Goal: Task Accomplishment & Management: Use online tool/utility

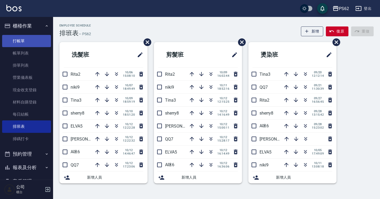
click at [39, 37] on link "打帳單" at bounding box center [26, 41] width 49 height 12
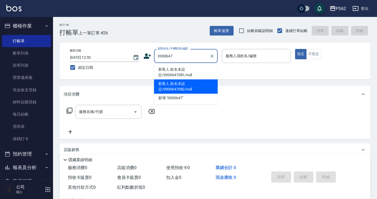
click at [193, 86] on li "新客人 姓名未設定/0900647082/null" at bounding box center [186, 87] width 64 height 14
type input "新客人 姓名未設定/0900647082/null"
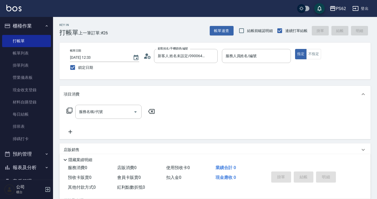
click at [149, 59] on icon at bounding box center [147, 56] width 8 height 8
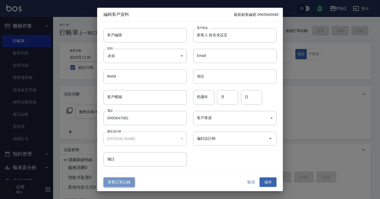
click at [114, 178] on button "查看訂單記錄" at bounding box center [118, 183] width 31 height 10
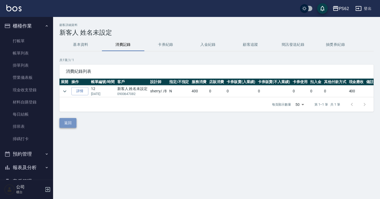
click at [69, 125] on button "返回" at bounding box center [67, 123] width 17 height 10
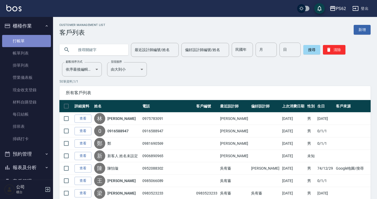
click at [33, 46] on link "打帳單" at bounding box center [26, 41] width 49 height 12
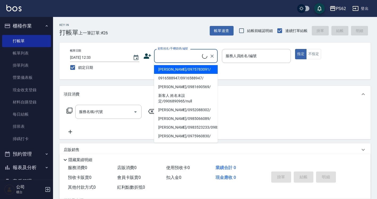
click at [178, 56] on input "顧客姓名/手機號碼/編號" at bounding box center [179, 55] width 46 height 9
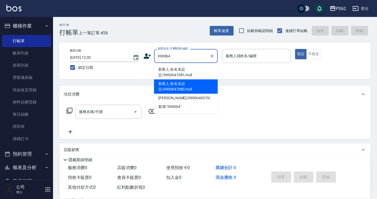
click at [187, 88] on li "新客人 姓名未設定/0900647082/null" at bounding box center [186, 87] width 64 height 14
type input "新客人 姓名未設定/0900647082/null"
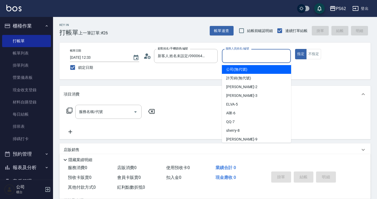
click at [250, 56] on input "服務人員姓名/編號" at bounding box center [256, 55] width 64 height 9
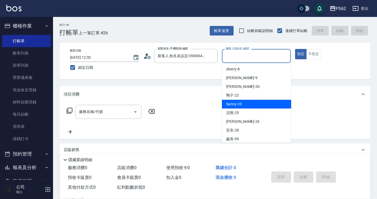
scroll to position [64, 0]
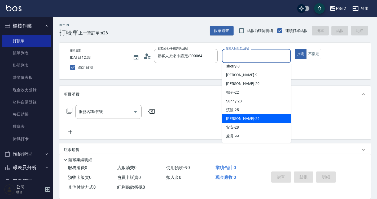
click at [241, 120] on div "[PERSON_NAME] -26" at bounding box center [256, 119] width 69 height 9
type input "[PERSON_NAME]-26"
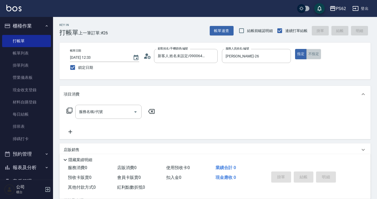
click at [315, 58] on button "不指定" at bounding box center [313, 54] width 15 height 10
click at [111, 117] on div "服務名稱/代號" at bounding box center [108, 112] width 66 height 14
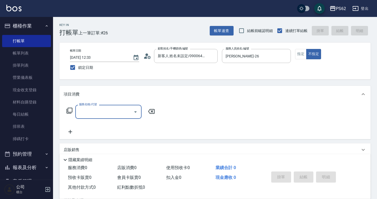
click at [113, 112] on input "服務名稱/代號" at bounding box center [105, 111] width 54 height 9
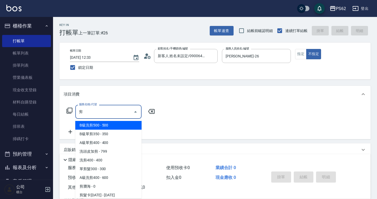
click at [108, 171] on span "單剪髮300 - 300" at bounding box center [108, 169] width 66 height 9
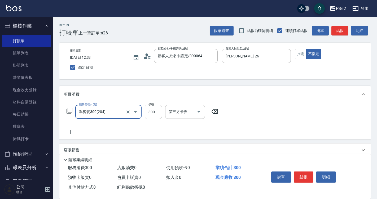
type input "單剪髮300(204)"
click at [72, 133] on icon at bounding box center [70, 132] width 13 height 6
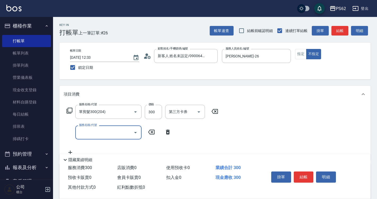
click at [84, 134] on input "服務名稱/代號" at bounding box center [105, 132] width 54 height 9
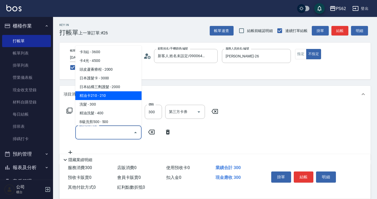
scroll to position [53, 0]
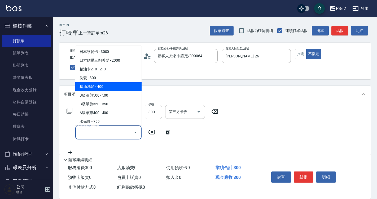
click at [103, 88] on span "精油洗髮 - 400" at bounding box center [108, 86] width 66 height 9
type input "精油洗髮(102)"
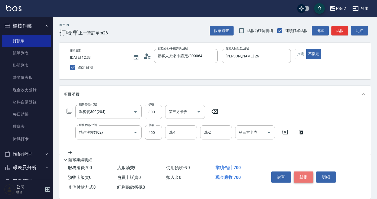
click at [302, 174] on button "結帳" at bounding box center [304, 177] width 20 height 11
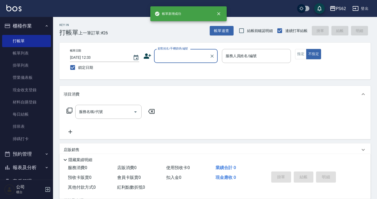
scroll to position [0, 0]
click at [178, 54] on input "顧客姓名/手機號碼/編號" at bounding box center [181, 55] width 51 height 9
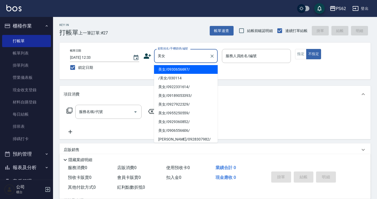
type input "美女/0930656697/"
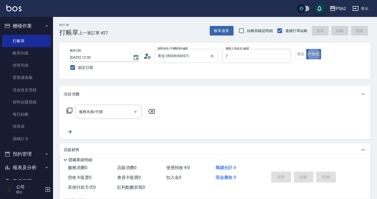
type input "QQ-7"
type button "false"
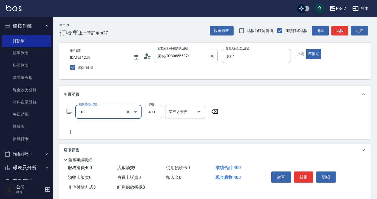
type input "精油洗髮(102)"
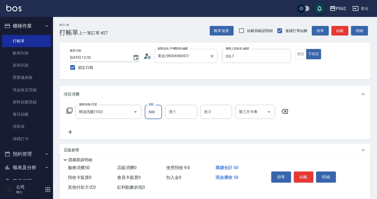
type input "500"
type input "2"
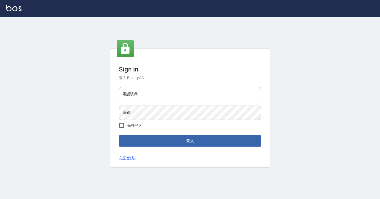
click at [135, 89] on input "電話號碼" at bounding box center [190, 94] width 142 height 14
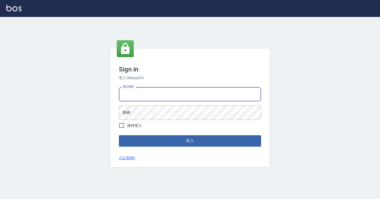
type input "7812080"
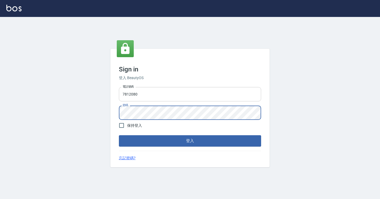
click at [119, 136] on button "登入" at bounding box center [190, 141] width 142 height 11
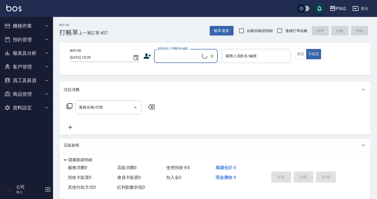
click at [23, 25] on button "櫃檯作業" at bounding box center [26, 26] width 49 height 14
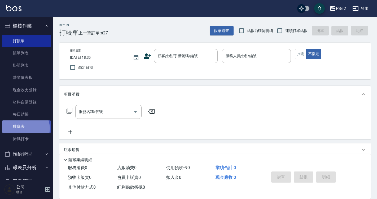
click at [24, 129] on link "排班表" at bounding box center [26, 127] width 49 height 12
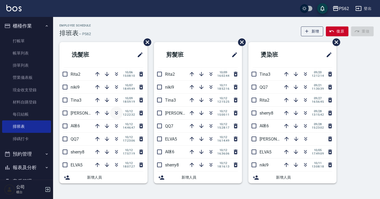
click at [115, 113] on icon "button" at bounding box center [116, 114] width 3 height 2
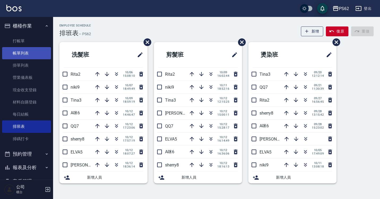
click at [29, 50] on link "帳單列表" at bounding box center [26, 53] width 49 height 12
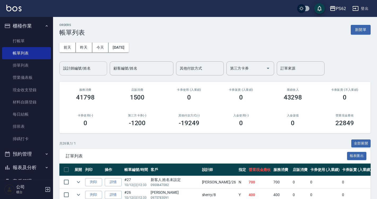
click at [93, 64] on input "設計師編號/姓名" at bounding box center [83, 68] width 43 height 9
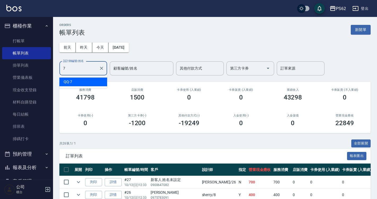
type input "QQ-7"
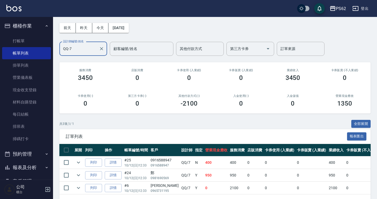
scroll to position [40, 0]
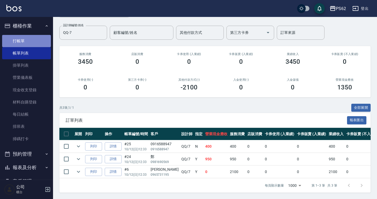
click at [28, 41] on link "打帳單" at bounding box center [26, 41] width 49 height 12
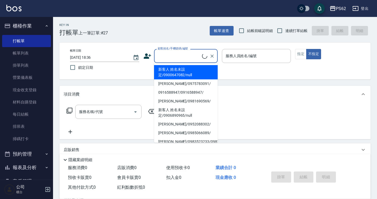
click at [185, 58] on input "顧客姓名/手機號碼/編號" at bounding box center [179, 55] width 46 height 9
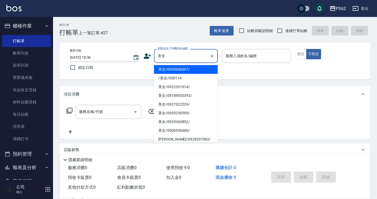
type input "美女/0930656697/"
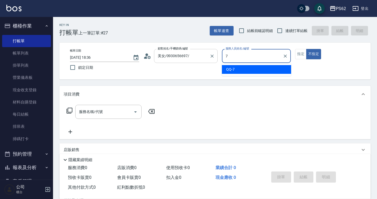
type input "QQ-7"
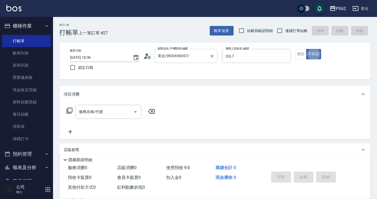
type button "false"
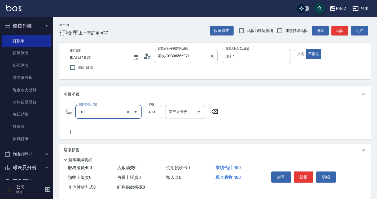
type input "精油洗髮(102)"
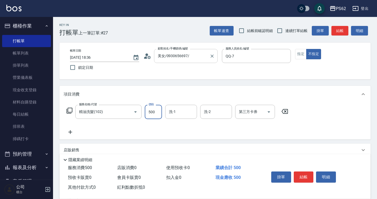
type input "500"
type input "安安-28"
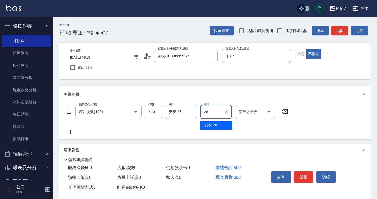
type input "安安-28"
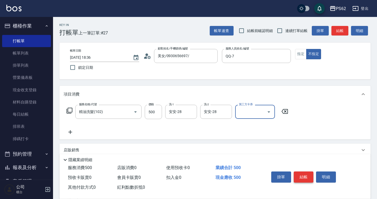
click at [304, 175] on button "結帳" at bounding box center [304, 177] width 20 height 11
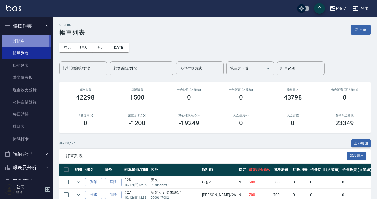
click at [14, 42] on link "打帳單" at bounding box center [26, 41] width 49 height 12
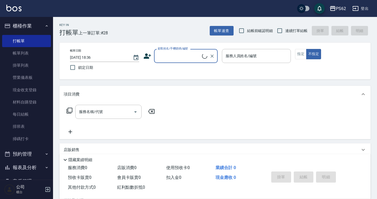
click at [184, 58] on input "顧客姓名/手機號碼/編號" at bounding box center [179, 55] width 46 height 9
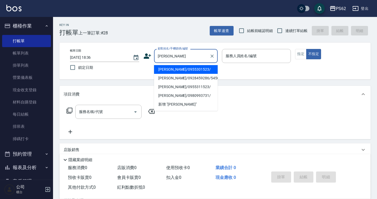
type input "[PERSON_NAME]/0955301523/"
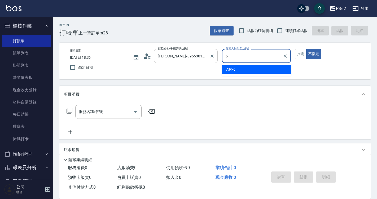
type input "A咪-6"
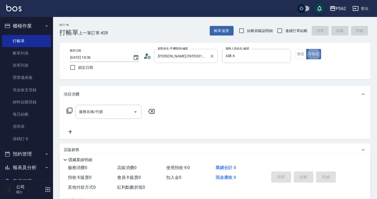
type button "false"
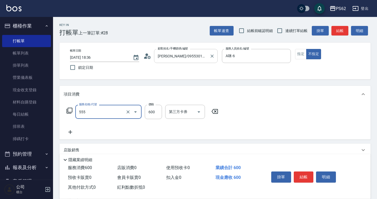
type input "去角質(555)"
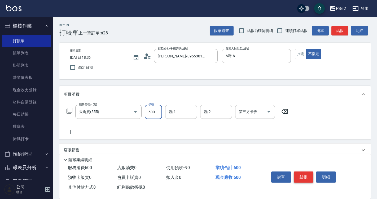
click at [302, 173] on button "結帳" at bounding box center [304, 177] width 20 height 11
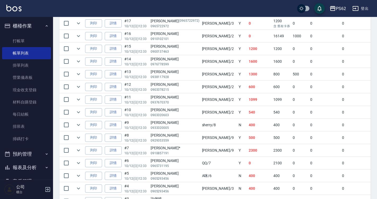
scroll to position [358, 0]
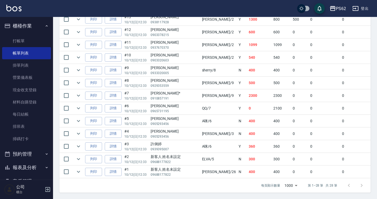
click at [272, 93] on td "2300" at bounding box center [281, 96] width 19 height 12
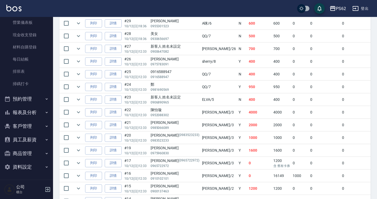
scroll to position [56, 0]
click at [34, 110] on button "報表及分析" at bounding box center [26, 112] width 49 height 14
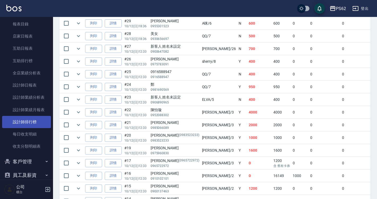
scroll to position [162, 0]
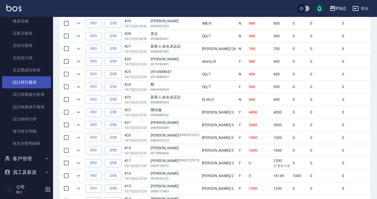
click at [33, 82] on link "設計師日報表" at bounding box center [26, 82] width 49 height 12
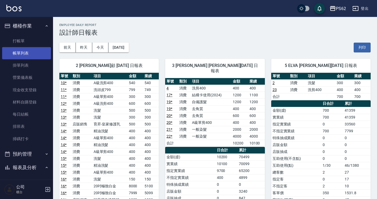
click at [38, 55] on link "帳單列表" at bounding box center [26, 53] width 49 height 12
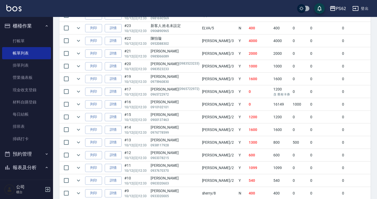
scroll to position [239, 0]
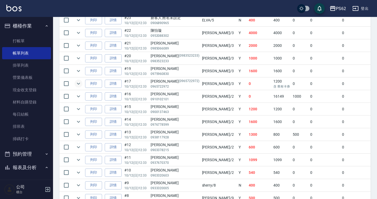
click at [77, 83] on icon "expand row" at bounding box center [78, 84] width 6 height 6
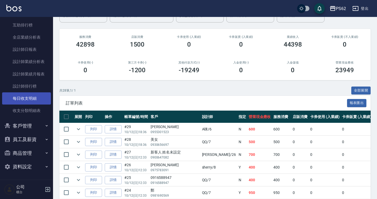
scroll to position [195, 0]
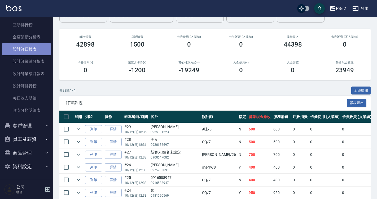
click at [35, 52] on link "設計師日報表" at bounding box center [26, 49] width 49 height 12
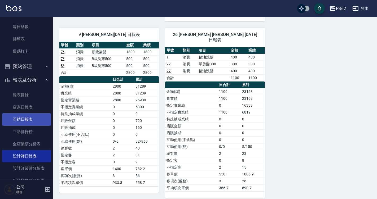
scroll to position [36, 0]
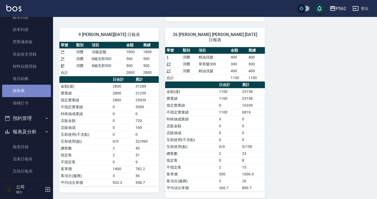
click at [29, 93] on link "排班表" at bounding box center [26, 91] width 49 height 12
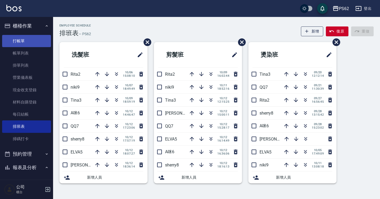
click at [33, 44] on link "打帳單" at bounding box center [26, 41] width 49 height 12
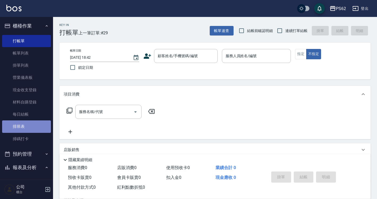
click at [36, 130] on link "排班表" at bounding box center [26, 127] width 49 height 12
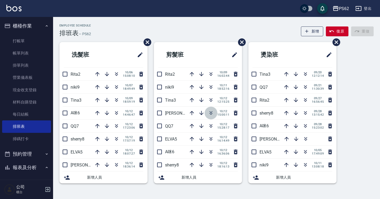
click at [210, 116] on icon "button" at bounding box center [211, 113] width 6 height 6
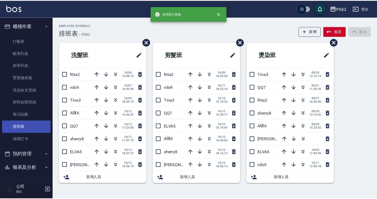
scroll to position [53, 0]
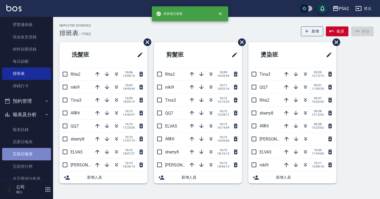
click at [32, 151] on link "互助日報表" at bounding box center [26, 154] width 49 height 12
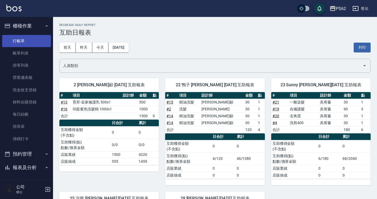
click at [28, 41] on link "打帳單" at bounding box center [26, 41] width 49 height 12
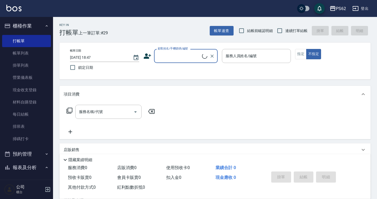
click at [179, 53] on input "顧客姓名/手機號碼/編號" at bounding box center [179, 55] width 46 height 9
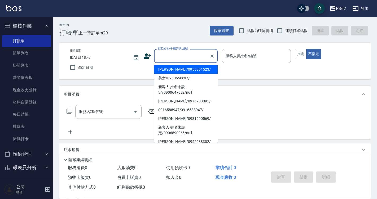
type input "ㄕ"
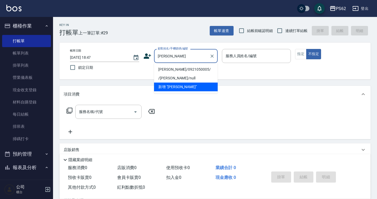
click at [175, 67] on li "[PERSON_NAME]/0921050005/" at bounding box center [186, 69] width 64 height 9
type input "[PERSON_NAME]/0921050005/"
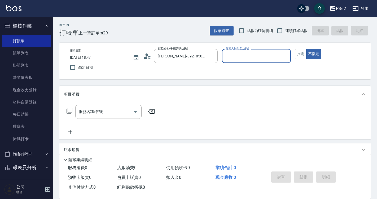
click at [147, 55] on circle at bounding box center [146, 55] width 3 height 3
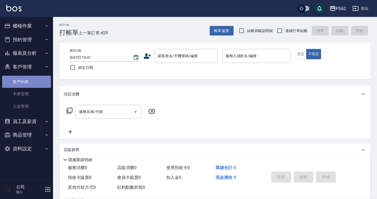
click at [33, 80] on link "客戶列表" at bounding box center [26, 82] width 49 height 12
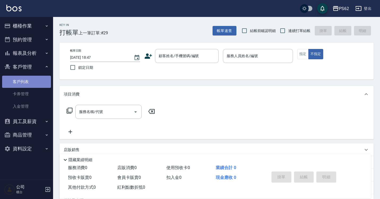
click at [33, 79] on link "客戶列表" at bounding box center [26, 82] width 49 height 12
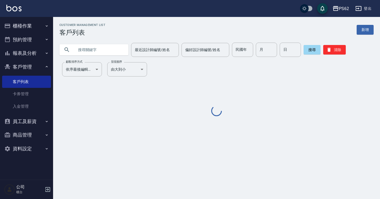
click at [100, 49] on input "text" at bounding box center [99, 50] width 50 height 14
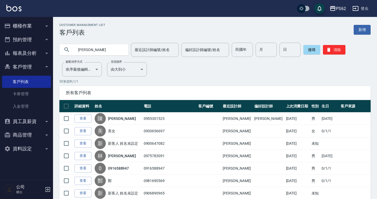
type input "[PERSON_NAME]"
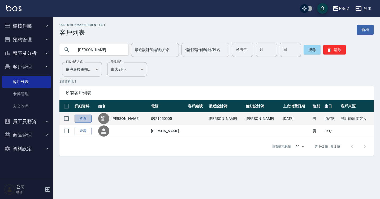
click at [84, 119] on link "查看" at bounding box center [83, 119] width 17 height 8
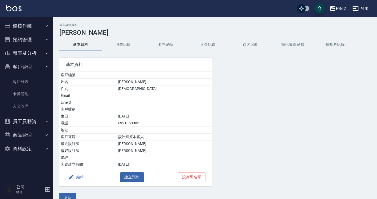
click at [127, 41] on button "消費記錄" at bounding box center [123, 44] width 42 height 13
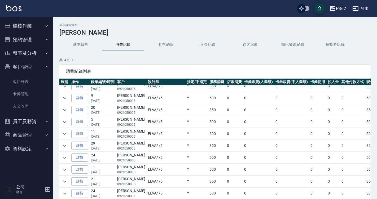
scroll to position [27, 0]
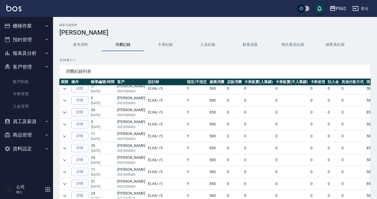
click at [62, 114] on icon "expand row" at bounding box center [65, 113] width 6 height 6
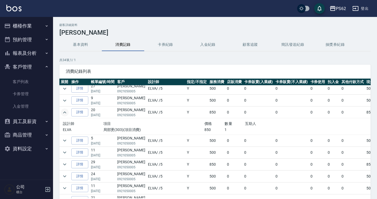
scroll to position [53, 0]
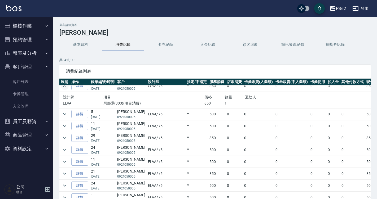
click at [26, 27] on button "櫃檯作業" at bounding box center [26, 26] width 49 height 14
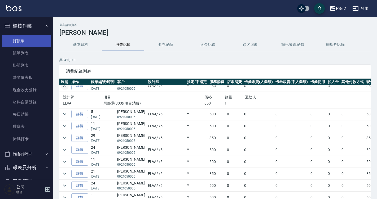
drag, startPoint x: 36, startPoint y: 47, endPoint x: 40, endPoint y: 43, distance: 5.1
click at [35, 46] on link "打帳單" at bounding box center [26, 41] width 49 height 12
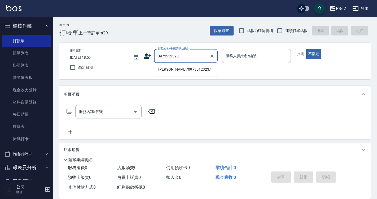
type input "[PERSON_NAME]/0973512323/"
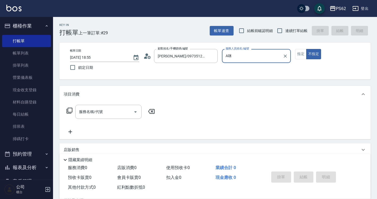
type input "A"
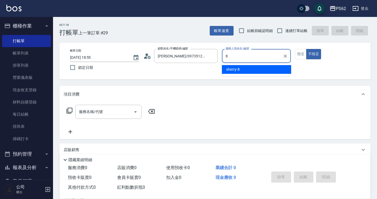
type input "8"
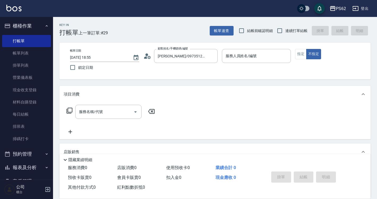
scroll to position [9, 0]
drag, startPoint x: 222, startPoint y: 211, endPoint x: 219, endPoint y: 183, distance: 27.9
type input "8"
drag, startPoint x: 219, startPoint y: 183, endPoint x: 261, endPoint y: 59, distance: 131.0
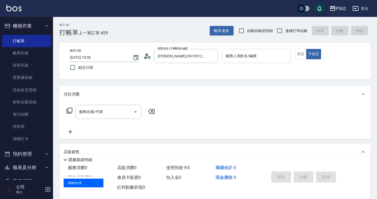
click at [261, 60] on input "服務人員姓名/編號" at bounding box center [256, 55] width 64 height 9
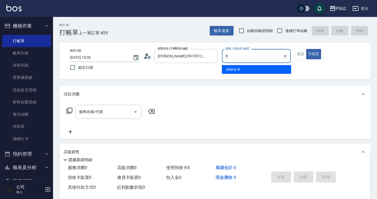
type input "sherry-8"
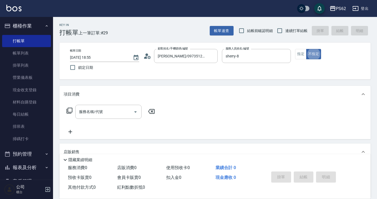
type button "false"
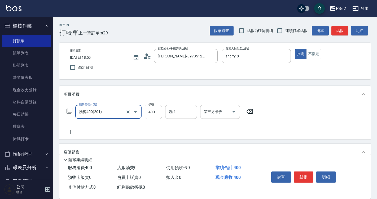
type input "洗剪400(201)"
click at [306, 174] on button "結帳" at bounding box center [304, 177] width 20 height 11
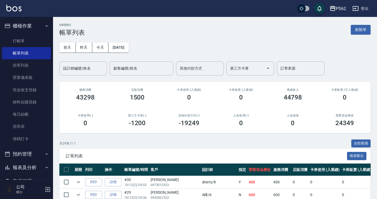
scroll to position [106, 0]
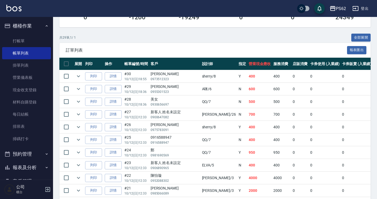
drag, startPoint x: 111, startPoint y: 75, endPoint x: 115, endPoint y: 74, distance: 3.3
click at [112, 75] on link "詳情" at bounding box center [113, 76] width 17 height 8
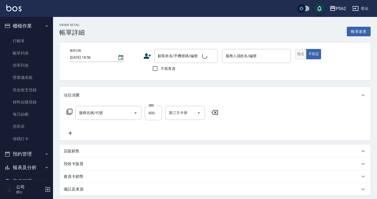
type input "[DATE] 18:55"
type input "sherry-8"
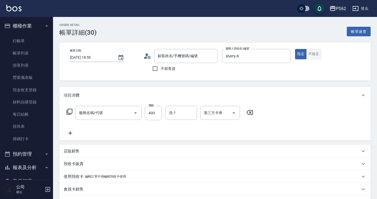
type input "[PERSON_NAME]/0973512323/"
type input "洗剪400(201)"
click at [311, 52] on button "不指定" at bounding box center [313, 54] width 15 height 10
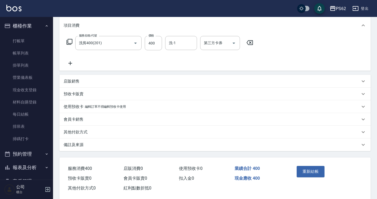
scroll to position [79, 0]
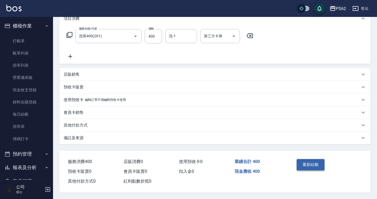
click at [317, 160] on button "重新結帳" at bounding box center [311, 164] width 28 height 11
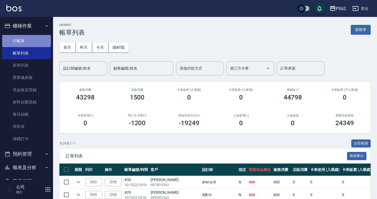
click at [39, 44] on link "打帳單" at bounding box center [26, 41] width 49 height 12
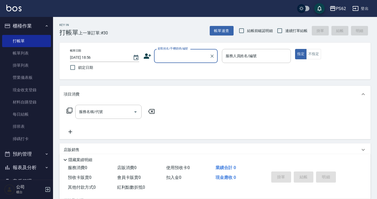
click at [165, 57] on input "顧客姓名/手機號碼/編號" at bounding box center [181, 55] width 51 height 9
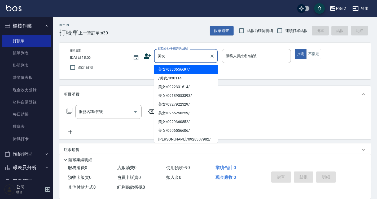
type input "美女/0930656697/"
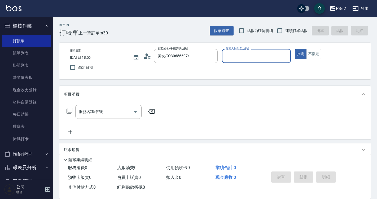
click at [295, 49] on button "指定" at bounding box center [300, 54] width 11 height 10
type button "true"
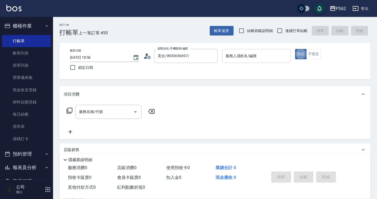
click at [260, 57] on input "服務人員姓名/編號" at bounding box center [256, 55] width 64 height 9
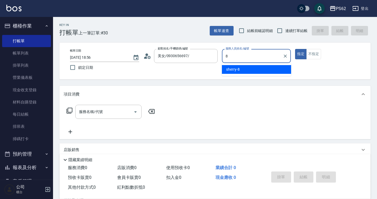
type input "sherry-8"
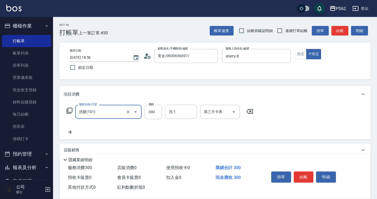
type input "洗髮(101)"
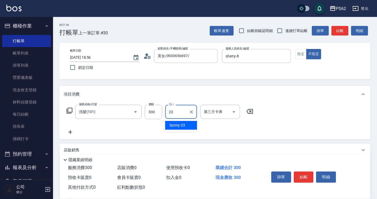
type input "Sunny-23"
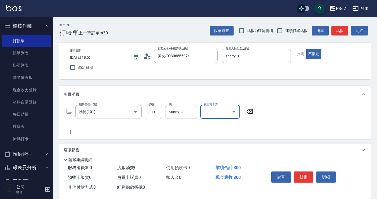
drag, startPoint x: 379, startPoint y: 39, endPoint x: 309, endPoint y: 173, distance: 151.5
click at [309, 173] on button "結帳" at bounding box center [304, 177] width 20 height 11
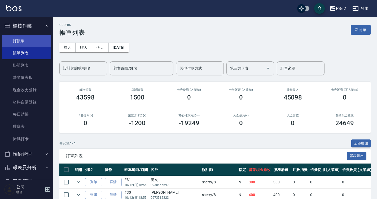
click at [27, 37] on link "打帳單" at bounding box center [26, 41] width 49 height 12
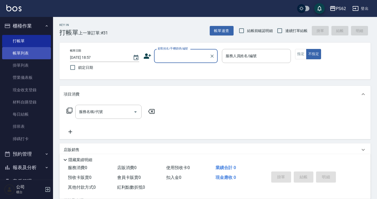
click at [29, 49] on link "帳單列表" at bounding box center [26, 53] width 49 height 12
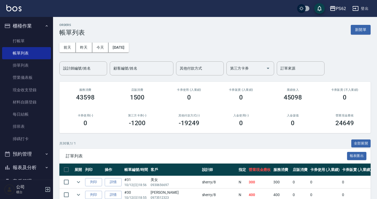
click at [25, 39] on link "打帳單" at bounding box center [26, 41] width 49 height 12
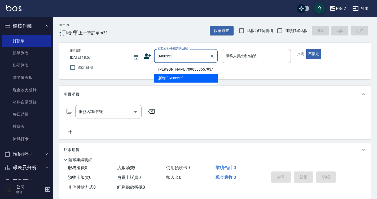
type input "[PERSON_NAME]/09083355793/"
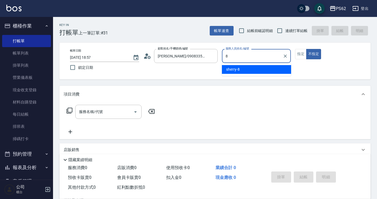
type input "sherry-8"
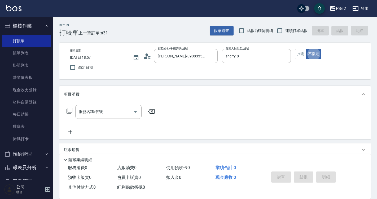
type button "false"
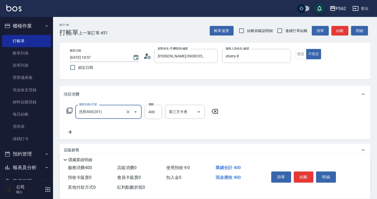
type input "洗剪400(201)"
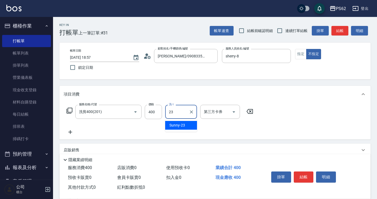
type input "Sunny-23"
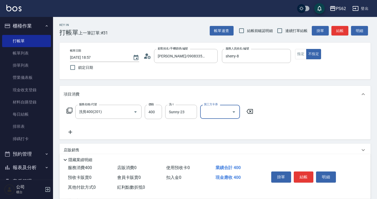
click at [306, 176] on button "結帳" at bounding box center [304, 177] width 20 height 11
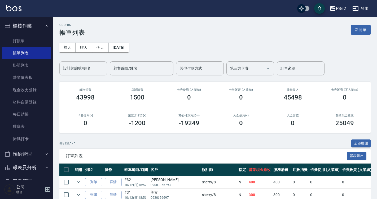
click at [74, 63] on div "設計師編號/姓名" at bounding box center [83, 69] width 48 height 14
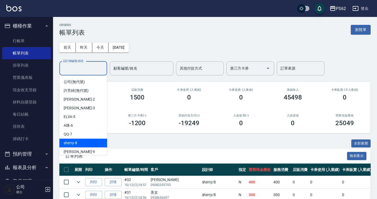
click at [84, 141] on div "sherry -8" at bounding box center [83, 143] width 48 height 9
type input "sherry-8"
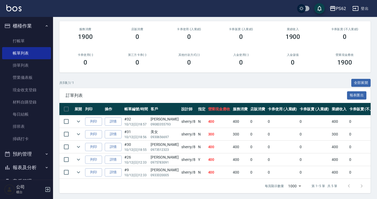
scroll to position [65, 0]
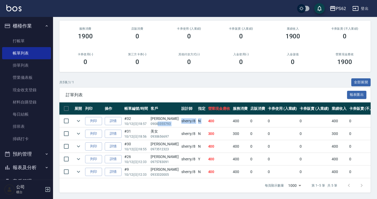
drag, startPoint x: 158, startPoint y: 119, endPoint x: 198, endPoint y: 113, distance: 40.8
click at [198, 115] on tr "列印 詳情 #32 10/12 (日) 18:57 [PERSON_NAME] 09083355793 sherry /8 [DEMOGRAPHIC_DATA…" at bounding box center [283, 121] width 449 height 12
click at [171, 120] on td "[PERSON_NAME] 09083355793" at bounding box center [164, 121] width 31 height 12
drag, startPoint x: 177, startPoint y: 168, endPoint x: 204, endPoint y: 164, distance: 26.8
click at [204, 166] on tr "列印 詳情 #9 10/12 (日) 12:33 [PERSON_NAME]0933320005 sherry /8 [DEMOGRAPHIC_DATA] 4…" at bounding box center [283, 172] width 449 height 12
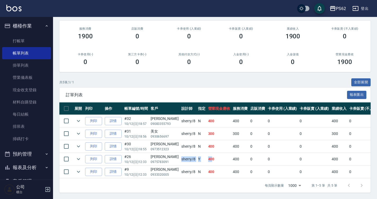
drag, startPoint x: 173, startPoint y: 156, endPoint x: 203, endPoint y: 156, distance: 29.7
click at [203, 156] on tr "列印 詳情 #26 10/12 (日) 12:33 [PERSON_NAME]0975783091 sherry /8 Y 400 400 0 0 0 400…" at bounding box center [283, 159] width 449 height 12
drag, startPoint x: 189, startPoint y: 143, endPoint x: 206, endPoint y: 140, distance: 17.4
click at [206, 141] on tr "列印 詳情 #30 10/12 (日) 18:55 [PERSON_NAME] 0973512323 sherry /8 [DEMOGRAPHIC_DATA]…" at bounding box center [283, 147] width 449 height 12
drag, startPoint x: 174, startPoint y: 132, endPoint x: 189, endPoint y: 131, distance: 14.9
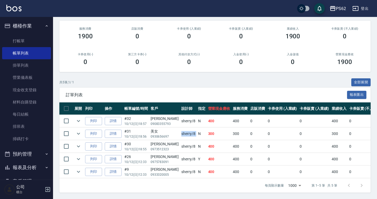
click at [189, 131] on tr "列印 詳情 #31 10/12 (日) 18:56 美女 0930656697 sherry /8 N 300 300 0 0 0 300 0 0 0 0 0" at bounding box center [283, 134] width 449 height 12
drag, startPoint x: 172, startPoint y: 119, endPoint x: 191, endPoint y: 116, distance: 18.8
click at [191, 116] on tr "列印 詳情 #32 10/12 (日) 18:57 [PERSON_NAME] 09083355793 sherry /8 [DEMOGRAPHIC_DATA…" at bounding box center [283, 121] width 449 height 12
click at [164, 122] on p "09083355793" at bounding box center [165, 124] width 28 height 5
drag, startPoint x: 173, startPoint y: 119, endPoint x: 190, endPoint y: 120, distance: 16.8
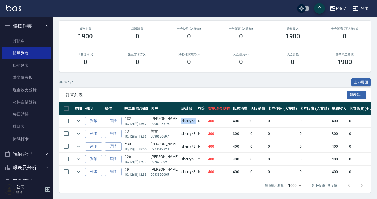
click at [190, 120] on tr "列印 詳情 #32 10/12 (日) 18:57 [PERSON_NAME] 09083355793 sherry /8 [DEMOGRAPHIC_DATA…" at bounding box center [283, 121] width 449 height 12
click at [197, 120] on td "N" at bounding box center [202, 121] width 10 height 12
click at [77, 118] on icon "expand row" at bounding box center [78, 121] width 6 height 6
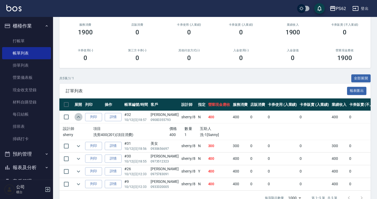
click at [78, 117] on icon "expand row" at bounding box center [78, 117] width 3 height 2
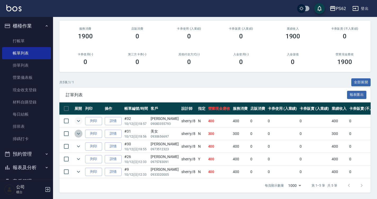
click at [79, 131] on icon "expand row" at bounding box center [78, 134] width 6 height 6
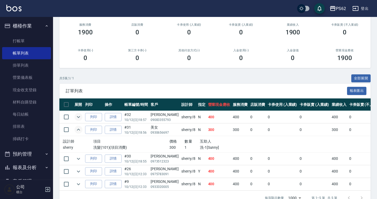
click at [79, 129] on icon "expand row" at bounding box center [78, 130] width 6 height 6
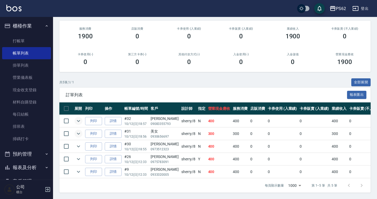
click at [82, 141] on td at bounding box center [78, 147] width 11 height 12
click at [82, 142] on td at bounding box center [78, 147] width 11 height 12
click at [80, 143] on icon "expand row" at bounding box center [78, 146] width 6 height 6
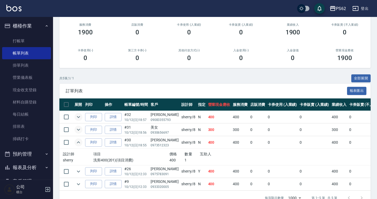
click at [78, 143] on icon "expand row" at bounding box center [78, 142] width 6 height 6
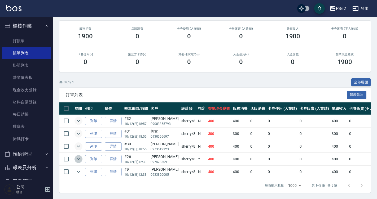
click at [81, 155] on button "expand row" at bounding box center [79, 159] width 8 height 8
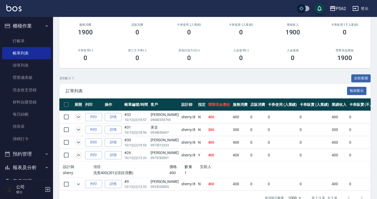
click at [81, 152] on icon "expand row" at bounding box center [78, 155] width 6 height 6
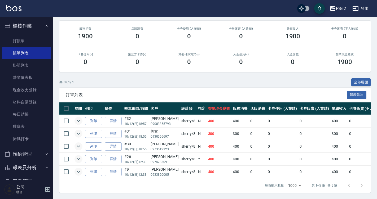
click at [79, 169] on icon "expand row" at bounding box center [78, 172] width 6 height 6
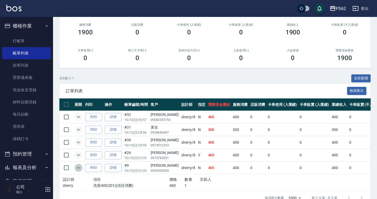
click at [79, 167] on icon "expand row" at bounding box center [78, 168] width 6 height 6
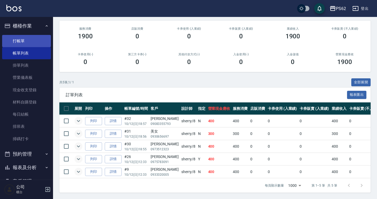
click at [20, 38] on link "打帳單" at bounding box center [26, 41] width 49 height 12
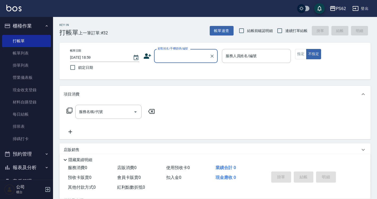
click at [182, 55] on input "顧客姓名/手機號碼/編號" at bounding box center [181, 55] width 51 height 9
click at [186, 73] on li "無名字/0931386152/null" at bounding box center [186, 69] width 64 height 9
type input "無名字/0931386152/null"
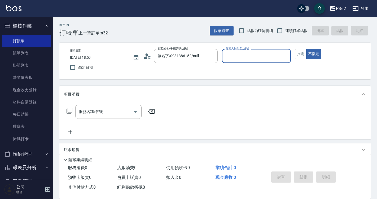
click at [267, 57] on input "服務人員姓名/編號" at bounding box center [256, 55] width 64 height 9
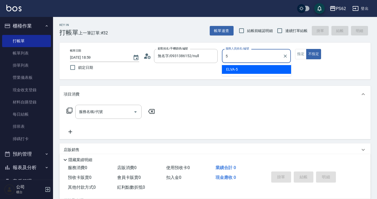
type input "ELVA-5"
type button "false"
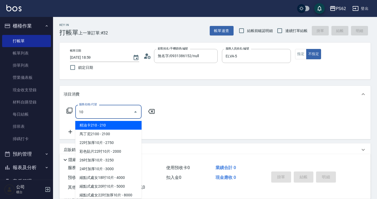
type input "1"
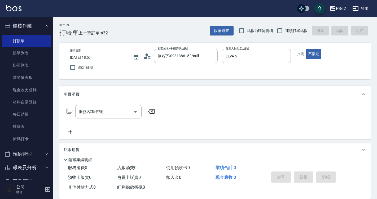
click at [72, 112] on icon at bounding box center [70, 111] width 6 height 6
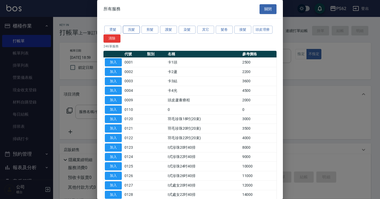
click at [128, 30] on button "洗髮" at bounding box center [131, 30] width 17 height 8
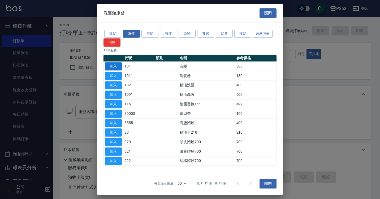
click at [116, 66] on button "加入" at bounding box center [113, 66] width 17 height 8
type input "洗髮(101)"
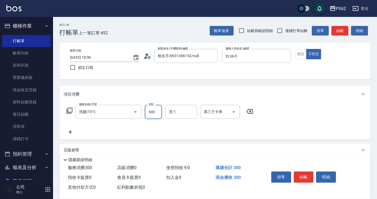
click at [157, 117] on input "300" at bounding box center [153, 112] width 17 height 14
type input "400"
click at [67, 112] on icon at bounding box center [70, 111] width 6 height 6
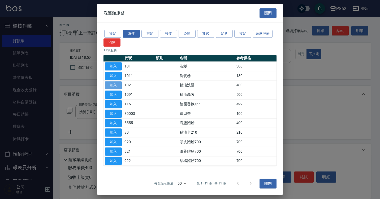
click at [111, 87] on button "加入" at bounding box center [113, 85] width 17 height 8
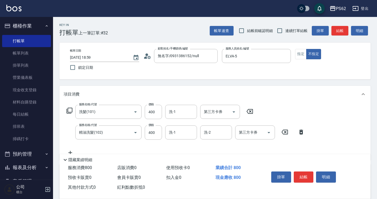
click at [252, 113] on icon at bounding box center [249, 111] width 13 height 6
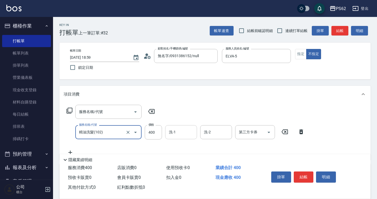
click at [182, 132] on input "洗-1" at bounding box center [181, 132] width 27 height 9
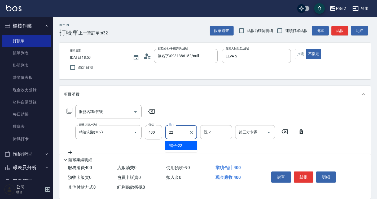
type input "鴨子-22"
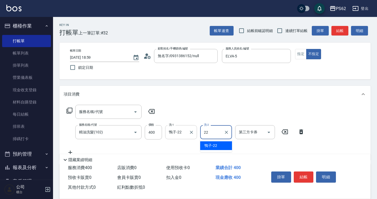
type input "鴨子-22"
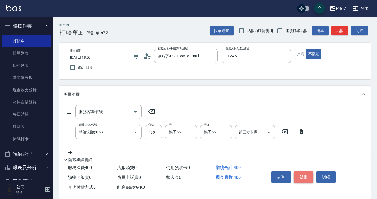
click at [309, 177] on button "結帳" at bounding box center [304, 177] width 20 height 11
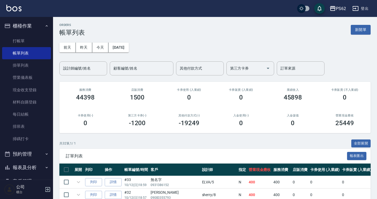
scroll to position [80, 0]
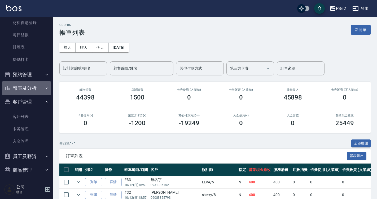
click at [36, 83] on button "報表及分析" at bounding box center [26, 88] width 49 height 14
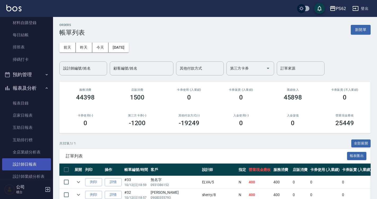
click at [35, 160] on link "設計師日報表" at bounding box center [26, 165] width 49 height 12
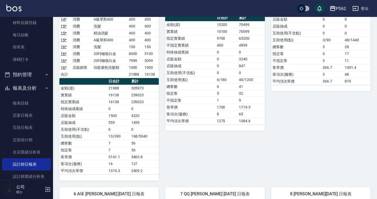
scroll to position [292, 0]
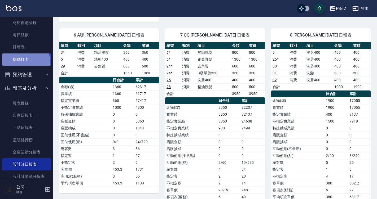
click at [25, 62] on link "掃碼打卡" at bounding box center [26, 60] width 49 height 12
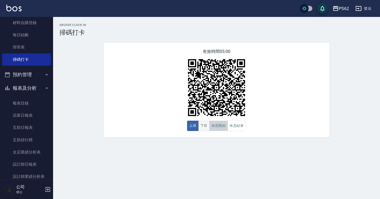
drag, startPoint x: 213, startPoint y: 123, endPoint x: 205, endPoint y: 126, distance: 8.4
click at [206, 126] on div "上班 下班 休息開始 休息結束" at bounding box center [216, 126] width 59 height 10
click at [207, 125] on button "下班" at bounding box center [203, 126] width 11 height 10
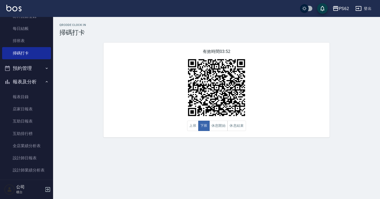
scroll to position [106, 0]
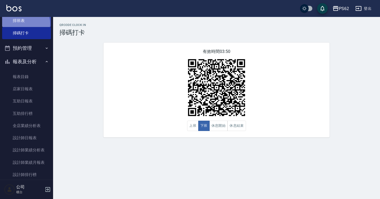
click at [23, 23] on link "排班表" at bounding box center [26, 21] width 49 height 12
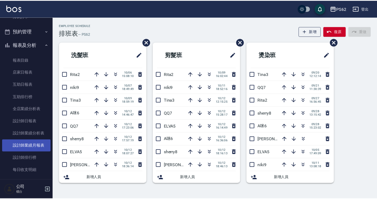
scroll to position [130, 0]
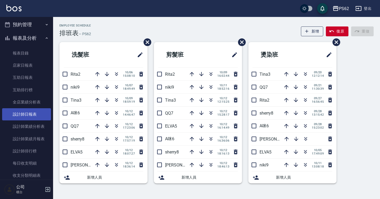
click at [33, 113] on link "設計師日報表" at bounding box center [26, 114] width 49 height 12
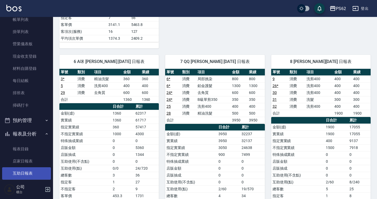
scroll to position [24, 0]
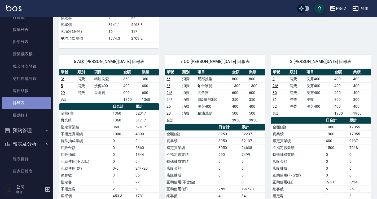
click at [29, 102] on link "排班表" at bounding box center [26, 103] width 49 height 12
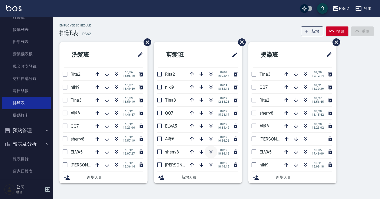
click at [212, 154] on icon "button" at bounding box center [211, 152] width 6 height 6
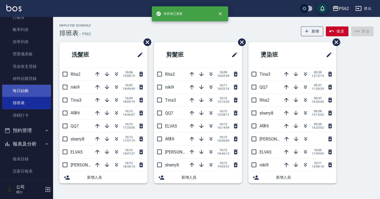
click at [18, 86] on link "每日結帳" at bounding box center [26, 91] width 49 height 12
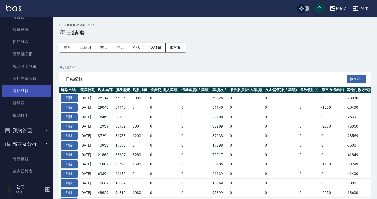
click at [23, 100] on link "排班表" at bounding box center [26, 103] width 49 height 12
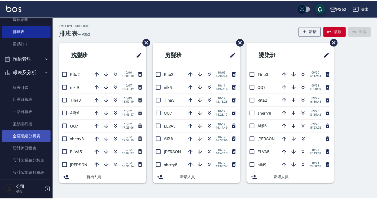
scroll to position [130, 0]
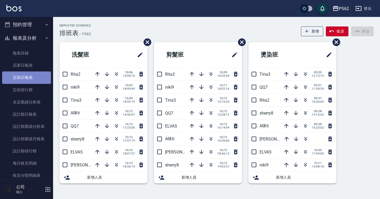
click at [28, 75] on link "互助日報表" at bounding box center [26, 78] width 49 height 12
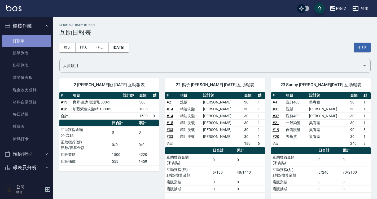
click at [39, 45] on link "打帳單" at bounding box center [26, 41] width 49 height 12
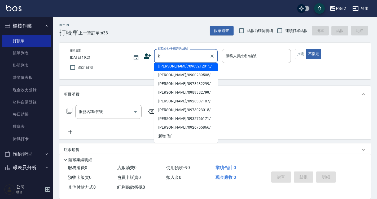
scroll to position [104, 0]
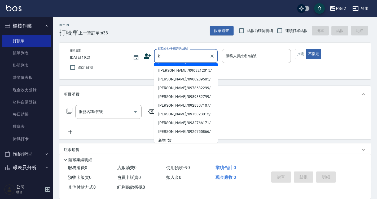
type input "[PERSON_NAME]/0921260778/"
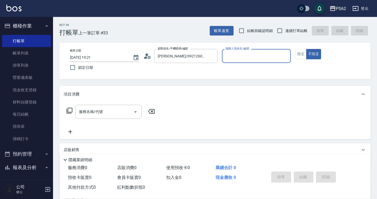
type input "[PERSON_NAME]-2"
click at [167, 54] on input "[PERSON_NAME]/0921260778/" at bounding box center [181, 55] width 51 height 9
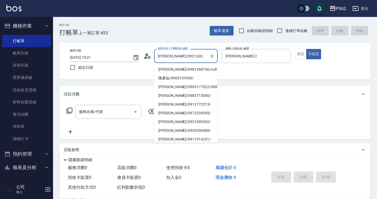
scroll to position [33, 0]
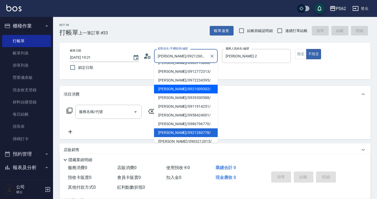
click at [174, 94] on li "[PERSON_NAME]/0921009302/" at bounding box center [186, 89] width 64 height 9
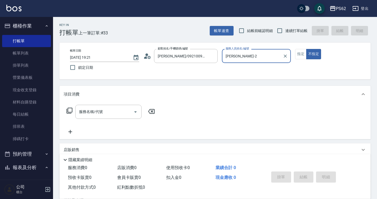
click at [153, 56] on div "顧客姓名/手機號碼/編號 [PERSON_NAME]/0921009302/ 顧客姓名/手機號碼/編號" at bounding box center [180, 56] width 74 height 14
click at [151, 54] on icon at bounding box center [147, 56] width 8 height 8
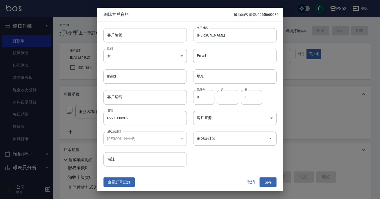
click at [257, 179] on button "取消" at bounding box center [250, 183] width 17 height 10
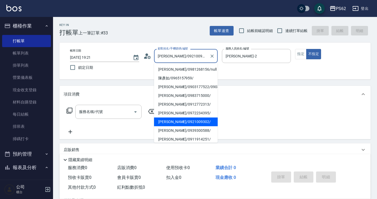
click at [181, 54] on input "[PERSON_NAME]/0921009302/" at bounding box center [181, 55] width 51 height 9
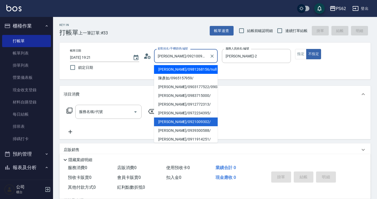
click at [178, 70] on li "[PERSON_NAME]/0981268156/null" at bounding box center [186, 69] width 64 height 9
type input "[PERSON_NAME]/0981268156/null"
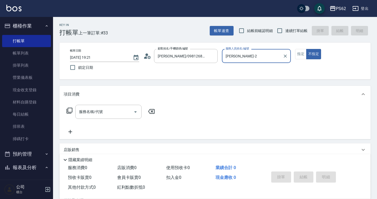
type input "A咪-6"
click at [148, 60] on div "顧客姓名/手機號碼/編號 [PERSON_NAME]/0981268156/null 顧客姓名/手機號碼/編號" at bounding box center [180, 56] width 74 height 14
click at [147, 60] on icon at bounding box center [147, 56] width 8 height 8
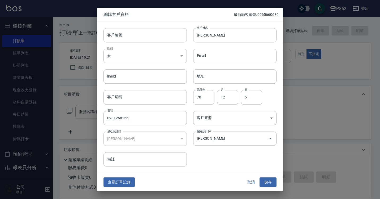
click at [249, 179] on button "取消" at bounding box center [250, 183] width 17 height 10
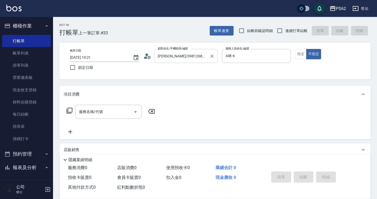
drag, startPoint x: 249, startPoint y: 179, endPoint x: 180, endPoint y: 59, distance: 138.9
click at [180, 59] on input "[PERSON_NAME]/0981268156/null" at bounding box center [181, 55] width 51 height 9
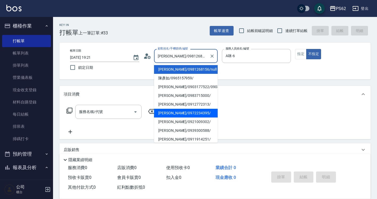
click at [177, 118] on li "[PERSON_NAME]/0972234395/" at bounding box center [186, 113] width 64 height 9
type input "[PERSON_NAME]/0972234395/"
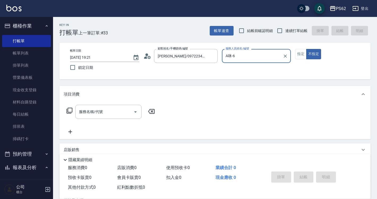
click at [146, 58] on icon at bounding box center [145, 57] width 3 height 2
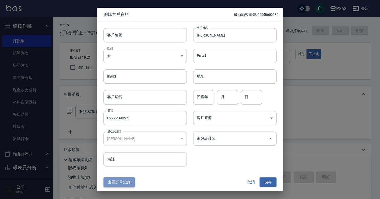
click at [132, 181] on button "查看訂單記錄" at bounding box center [118, 183] width 31 height 10
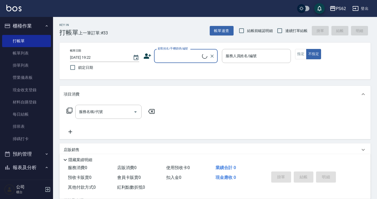
click at [185, 57] on input "顧客姓名/手機號碼/編號" at bounding box center [179, 55] width 46 height 9
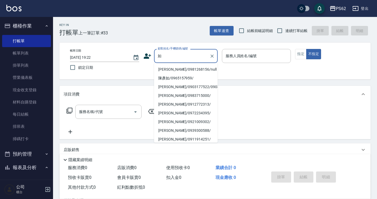
scroll to position [112, 0]
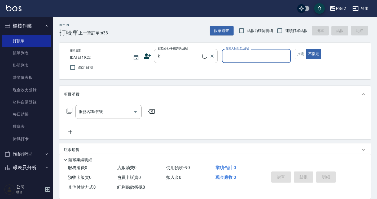
click at [194, 59] on input "如." at bounding box center [179, 55] width 46 height 9
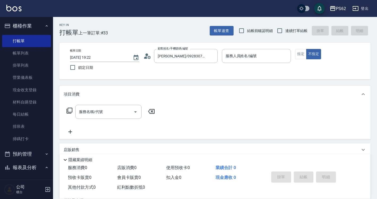
click at [145, 57] on icon at bounding box center [147, 56] width 8 height 8
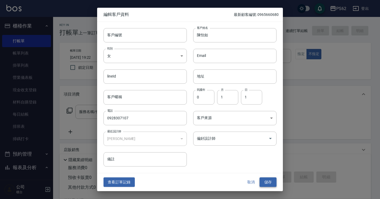
click at [260, 181] on button "儲存" at bounding box center [267, 183] width 17 height 10
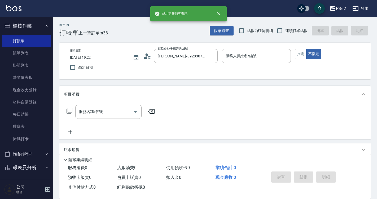
click at [252, 180] on div "現金應收 0" at bounding box center [237, 178] width 49 height 10
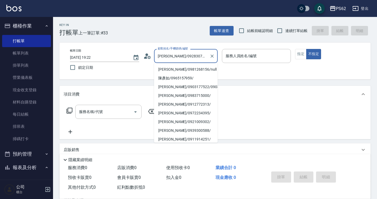
click at [204, 59] on input "[PERSON_NAME]/0928307107/" at bounding box center [181, 55] width 51 height 9
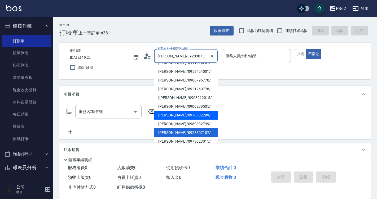
type input "[PERSON_NAME]/0978632299/"
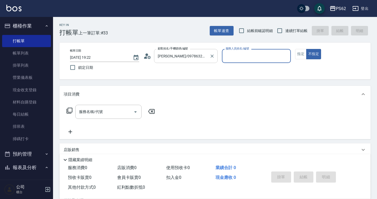
type input "[PERSON_NAME]-2"
click at [143, 62] on div "帳單日期 [DATE] 19:22 鎖定日期 顧客姓名/手機號碼/編號 [PERSON_NAME]/0978632299/ 顧客姓名/手機號碼/編號 服務人員…" at bounding box center [215, 61] width 299 height 24
click at [150, 54] on icon at bounding box center [147, 56] width 8 height 8
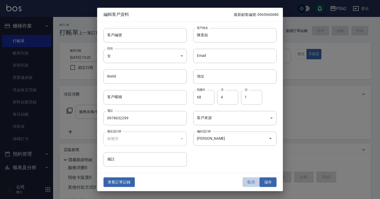
click at [250, 179] on button "取消" at bounding box center [250, 183] width 17 height 10
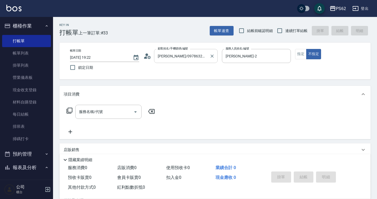
click at [186, 54] on input "[PERSON_NAME]/0978632299/" at bounding box center [181, 55] width 51 height 9
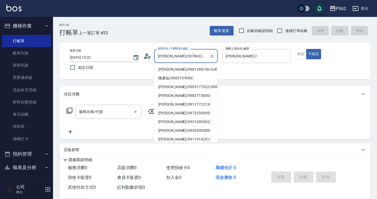
scroll to position [59, 0]
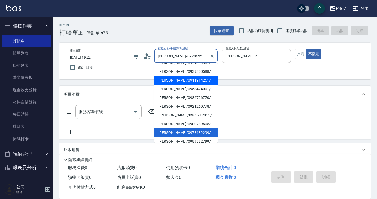
click at [170, 85] on li "[PERSON_NAME]/0911914251/" at bounding box center [186, 80] width 64 height 9
type input "[PERSON_NAME]/0911914251/"
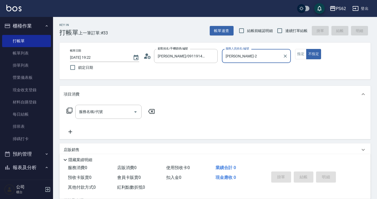
click at [149, 56] on icon at bounding box center [148, 57] width 3 height 3
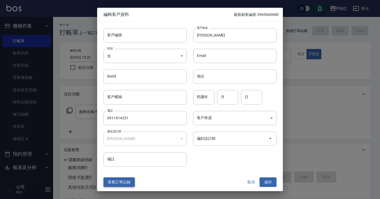
click at [118, 179] on button "查看訂單記錄" at bounding box center [118, 183] width 31 height 10
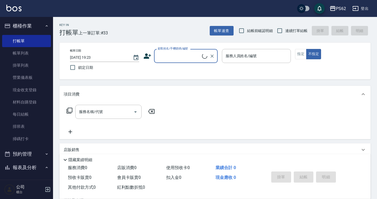
click at [169, 55] on input "顧客姓名/手機號碼/編號" at bounding box center [179, 55] width 46 height 9
click at [165, 55] on input "顧客姓名/手機號碼/編號" at bounding box center [181, 55] width 51 height 9
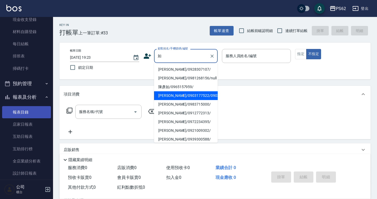
scroll to position [106, 0]
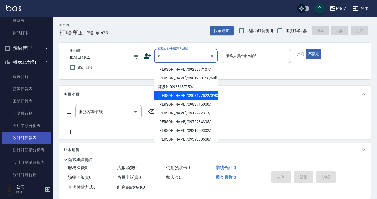
type input "如"
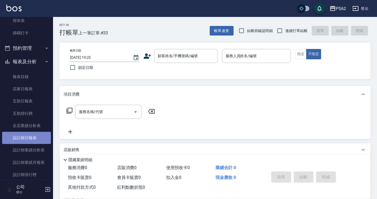
click at [30, 136] on link "設計師日報表" at bounding box center [26, 138] width 49 height 12
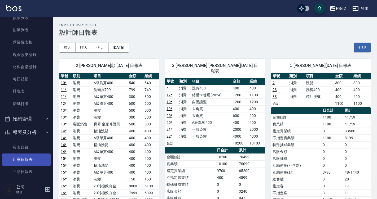
scroll to position [27, 0]
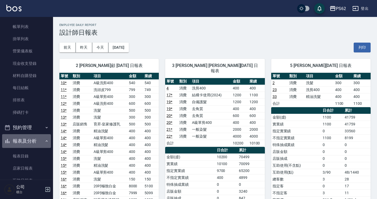
click at [32, 146] on button "報表及分析" at bounding box center [26, 141] width 49 height 14
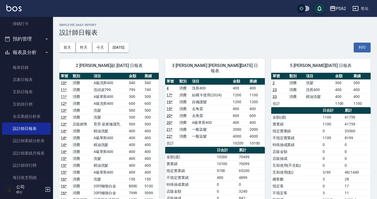
scroll to position [133, 0]
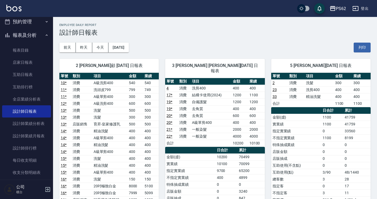
click at [20, 35] on button "報表及分析" at bounding box center [26, 35] width 49 height 14
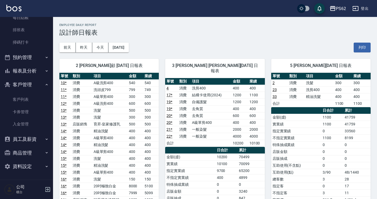
scroll to position [97, 0]
click at [30, 98] on link "客戶列表" at bounding box center [26, 100] width 49 height 12
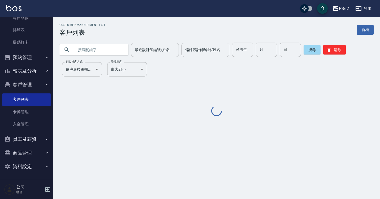
click at [154, 48] on input "最近設計師編號/姓名" at bounding box center [154, 49] width 43 height 9
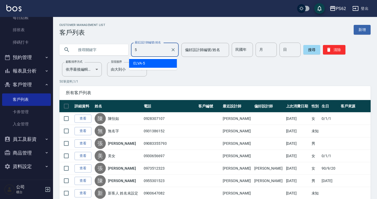
type input "5"
click at [105, 48] on input "text" at bounding box center [99, 50] width 50 height 14
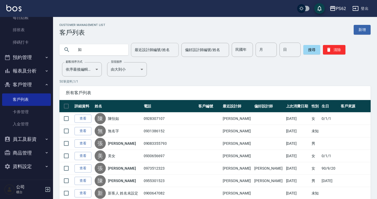
click at [176, 54] on div "最近設計師編號/姓名" at bounding box center [155, 50] width 48 height 14
type input "如"
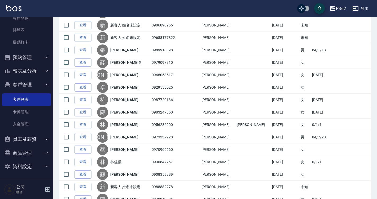
scroll to position [27, 0]
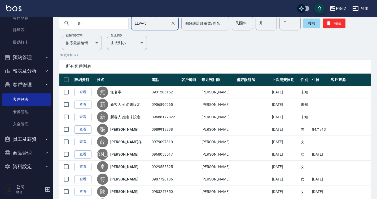
type input "ELVA-5"
click at [108, 29] on input "如" at bounding box center [99, 23] width 50 height 14
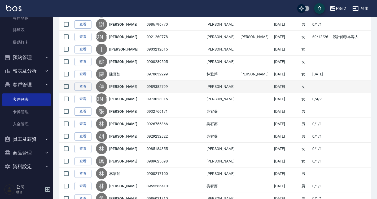
scroll to position [239, 0]
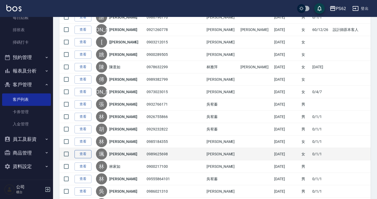
click at [86, 156] on link "查看" at bounding box center [83, 154] width 17 height 8
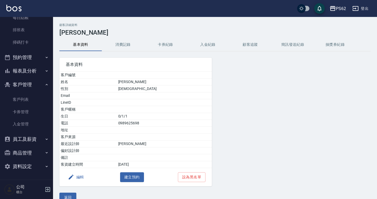
click at [126, 42] on button "消費記錄" at bounding box center [123, 44] width 42 height 13
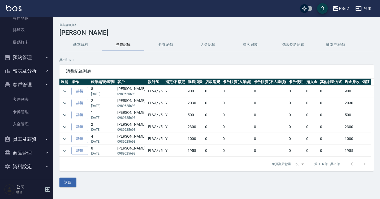
click at [129, 95] on p "0989625698" at bounding box center [131, 94] width 28 height 5
copy p "0989625698"
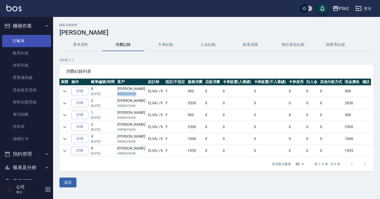
click at [39, 36] on link "打帳單" at bounding box center [26, 41] width 49 height 12
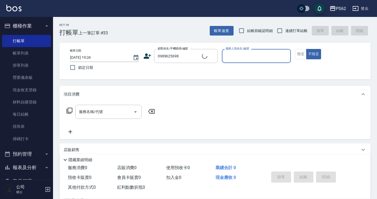
type input "[PERSON_NAME]/0989625698/"
type input "ELVA-5"
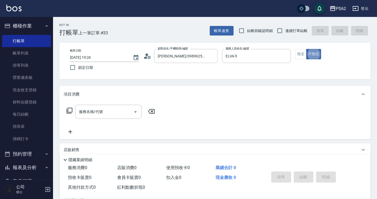
type button "false"
click at [297, 51] on button "指定" at bounding box center [300, 54] width 11 height 10
type button "true"
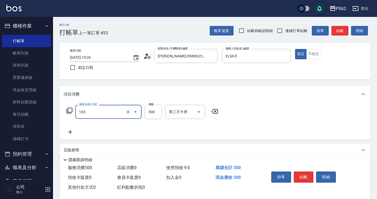
type input "B級洗剪500(103)"
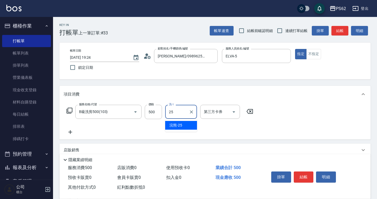
type input "浣熊-25"
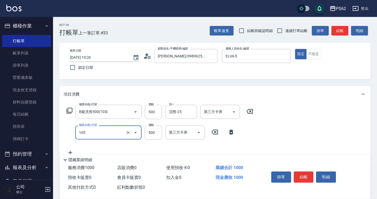
type input "B級洗剪500(103)"
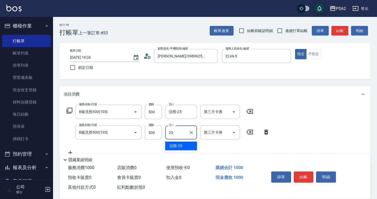
type input "浣熊-25"
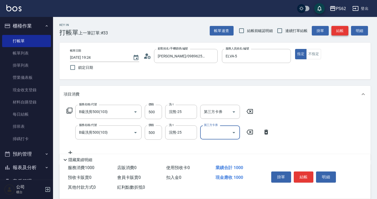
click at [340, 36] on div "帳單速查 結帳前確認明細 連續打單結帳 掛單 結帳 明細" at bounding box center [290, 30] width 161 height 11
click at [345, 28] on button "結帳" at bounding box center [339, 31] width 17 height 10
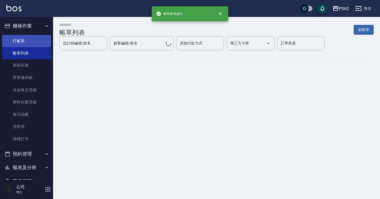
click at [38, 43] on link "打帳單" at bounding box center [26, 41] width 49 height 12
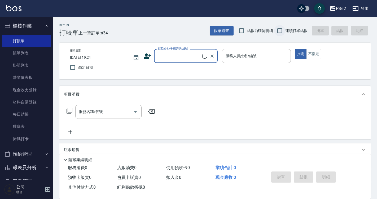
click at [284, 31] on input "連續打單結帳" at bounding box center [279, 30] width 11 height 11
checkbox input "true"
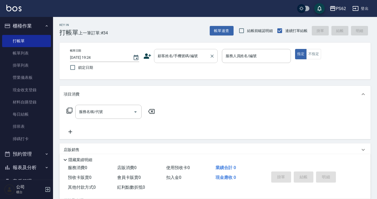
click at [180, 61] on div "顧客姓名/手機號碼/編號" at bounding box center [186, 56] width 64 height 14
type input "ㄑ"
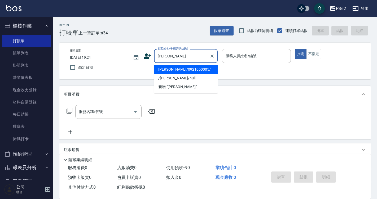
type input "[PERSON_NAME]/0921050005/"
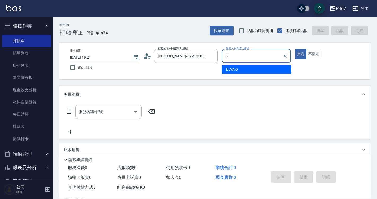
type input "5"
type button "true"
type input "ELVA-5"
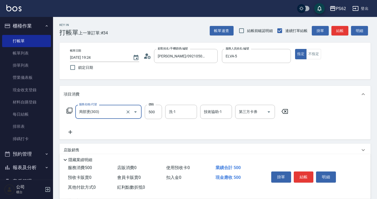
type input "局部燙(303)"
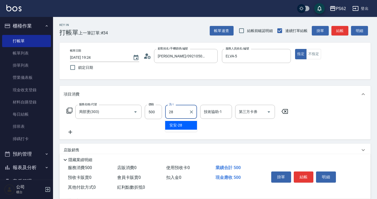
type input "安安-28"
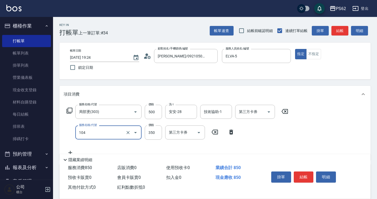
type input "B級單剪350(104)"
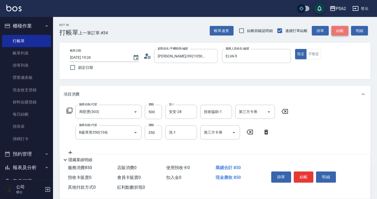
click at [343, 30] on button "結帳" at bounding box center [339, 31] width 17 height 10
type input "[DATE] 19:25"
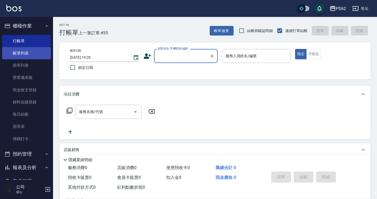
click at [7, 49] on link "帳單列表" at bounding box center [26, 53] width 49 height 12
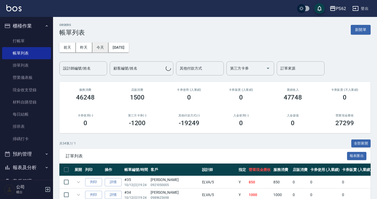
click at [95, 43] on button "今天" at bounding box center [100, 48] width 16 height 10
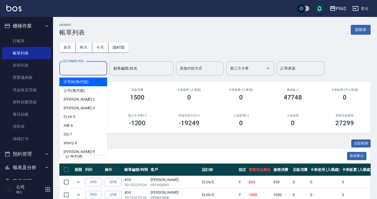
click at [83, 66] on div "設計師編號/姓名 設計師編號/姓名" at bounding box center [83, 69] width 48 height 14
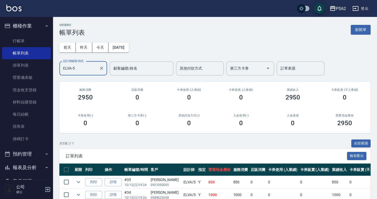
scroll to position [65, 0]
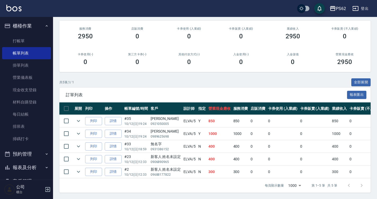
type input "ELVA-5"
click at [165, 115] on td "[PERSON_NAME]0921050005" at bounding box center [165, 121] width 33 height 12
click at [203, 117] on td "Y" at bounding box center [202, 121] width 10 height 12
click at [203, 128] on td "Y" at bounding box center [202, 134] width 10 height 12
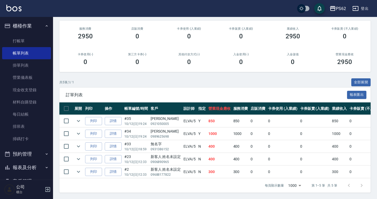
click at [188, 117] on td "ELVA /5" at bounding box center [189, 121] width 15 height 12
click at [190, 115] on td "ELVA /5" at bounding box center [189, 121] width 15 height 12
click at [194, 133] on td "ELVA /5" at bounding box center [189, 134] width 15 height 12
click at [193, 142] on td "ELVA /5" at bounding box center [189, 147] width 15 height 12
click at [195, 161] on td "ELVA /5" at bounding box center [189, 159] width 15 height 12
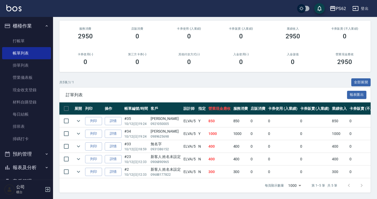
click at [190, 169] on td "ELVA /5" at bounding box center [189, 172] width 15 height 12
click at [45, 35] on link "打帳單" at bounding box center [26, 41] width 49 height 12
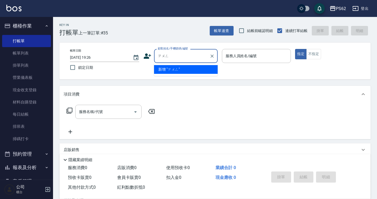
type input "宗"
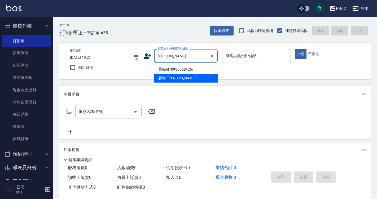
click at [184, 66] on li "蕭棕融/0989559125/" at bounding box center [186, 69] width 64 height 9
type input "蕭棕融/0989559125/"
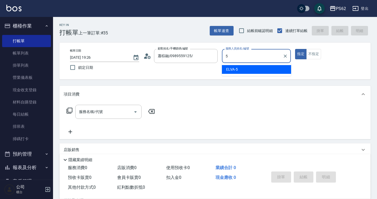
type input "ELVA-5"
type button "true"
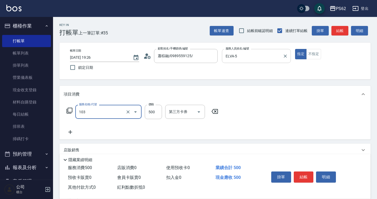
type input "B級洗剪500(103)"
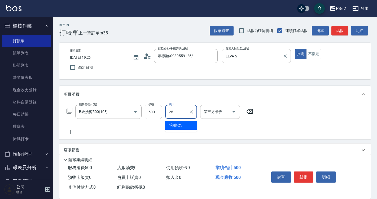
type input "浣熊-25"
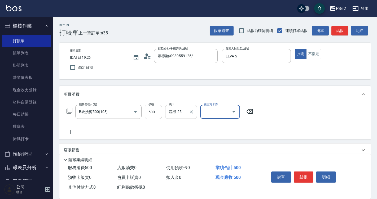
click at [194, 109] on div at bounding box center [191, 112] width 7 height 14
click at [193, 113] on icon "Clear" at bounding box center [191, 112] width 3 height 3
click at [335, 35] on button "結帳" at bounding box center [339, 31] width 17 height 10
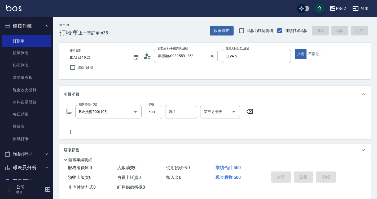
type input "[DATE] 19:27"
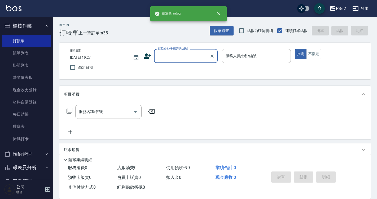
click at [191, 57] on input "顧客姓名/手機號碼/編號" at bounding box center [181, 55] width 51 height 9
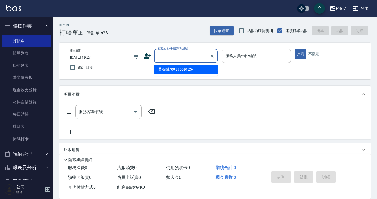
type input "蕭棕融/0989559125/"
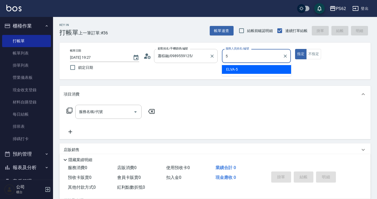
type input "ELVA-5"
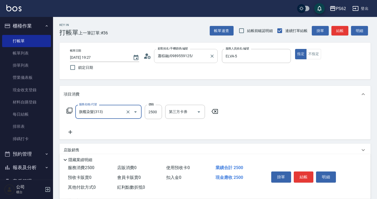
type input "旗艦染髮(313)"
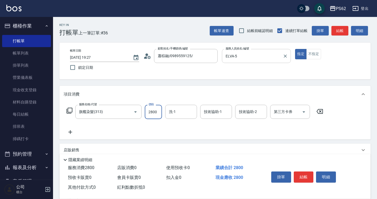
type input "2800"
type input "浣熊-25"
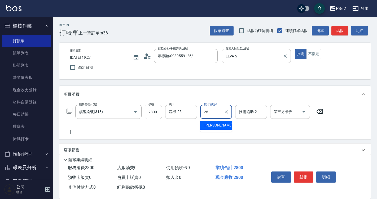
type input "浣熊-25"
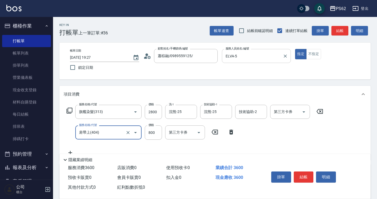
type input "肩帶上(404)"
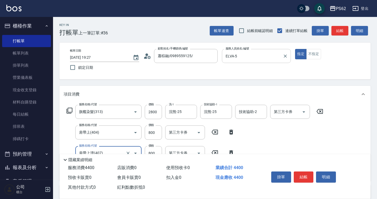
type input "肩帶上漂(407)"
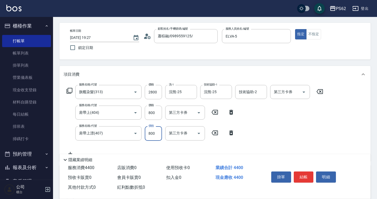
scroll to position [53, 0]
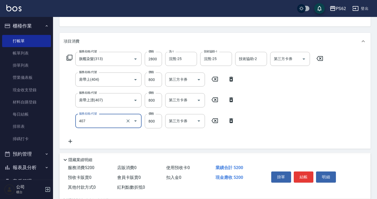
type input "肩帶上漂(407)"
click at [158, 59] on input "2800" at bounding box center [153, 59] width 17 height 14
type input "2380"
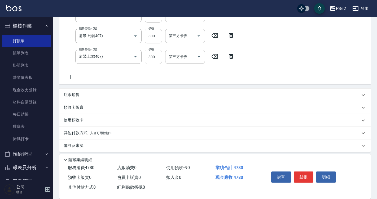
scroll to position [121, 0]
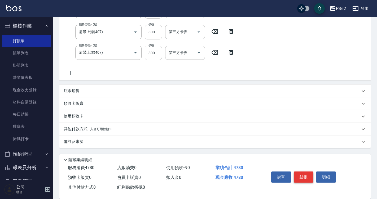
click at [304, 174] on button "結帳" at bounding box center [304, 177] width 20 height 11
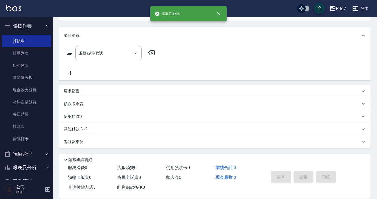
scroll to position [0, 0]
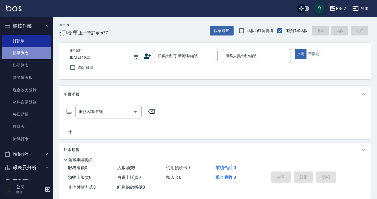
click at [38, 54] on link "帳單列表" at bounding box center [26, 53] width 49 height 12
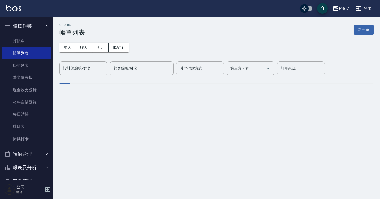
click at [90, 66] on input "設計師編號/姓名" at bounding box center [83, 68] width 43 height 9
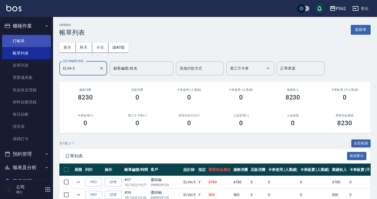
type input "ELVA-5"
click at [33, 44] on link "打帳單" at bounding box center [26, 41] width 49 height 12
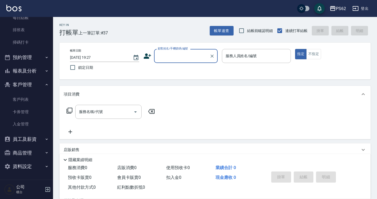
click at [25, 76] on button "報表及分析" at bounding box center [26, 71] width 49 height 14
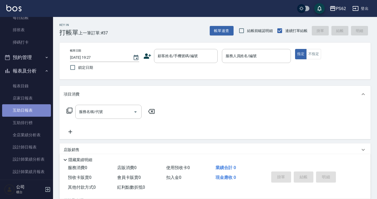
click at [27, 107] on link "互助日報表" at bounding box center [26, 110] width 49 height 12
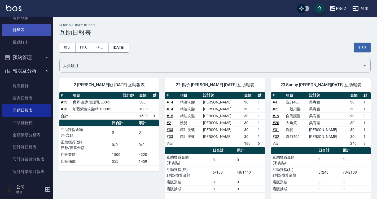
click at [28, 26] on link "排班表" at bounding box center [26, 30] width 49 height 12
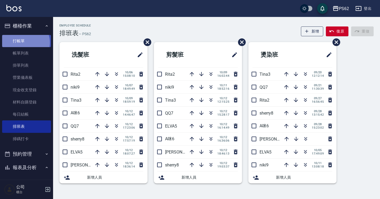
click at [24, 42] on link "打帳單" at bounding box center [26, 41] width 49 height 12
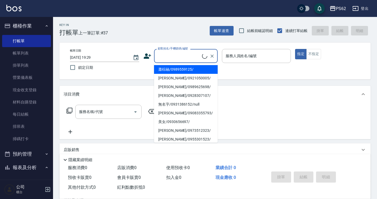
click at [184, 56] on input "顧客姓名/手機號碼/編號" at bounding box center [179, 55] width 46 height 9
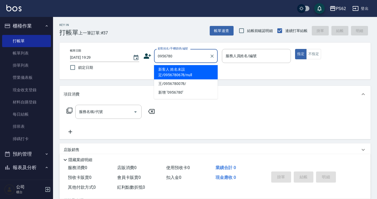
click at [185, 71] on li "新客人 姓名未設定/0956780678/null" at bounding box center [186, 72] width 64 height 14
type input "新客人 姓名未設定/0956780678/null"
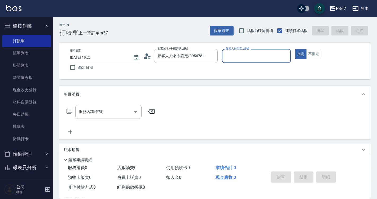
type input "0"
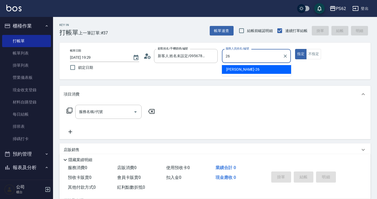
click at [247, 74] on ul "[PERSON_NAME] -26" at bounding box center [256, 69] width 69 height 13
click at [250, 69] on div "[PERSON_NAME] -26" at bounding box center [256, 69] width 69 height 9
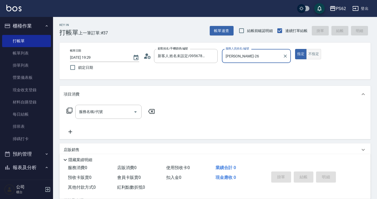
type input "[PERSON_NAME]-26"
click at [319, 56] on button "不指定" at bounding box center [313, 54] width 15 height 10
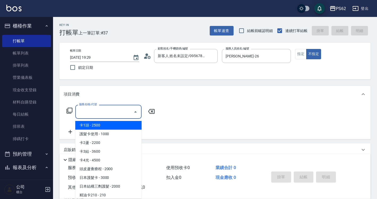
click at [100, 109] on input "服務名稱/代號" at bounding box center [105, 111] width 54 height 9
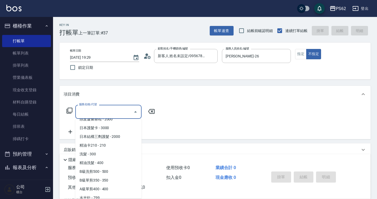
scroll to position [53, 0]
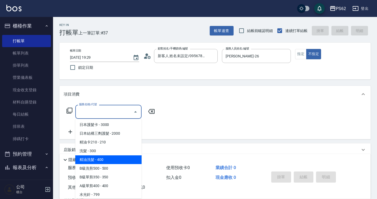
click at [108, 161] on span "精油洗髮 - 400" at bounding box center [108, 160] width 66 height 9
type input "精油洗髮(102)"
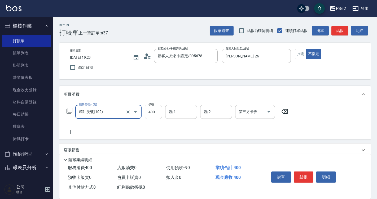
click at [156, 111] on input "400" at bounding box center [153, 112] width 17 height 14
type input "500"
click at [185, 110] on input "洗-1" at bounding box center [181, 111] width 27 height 9
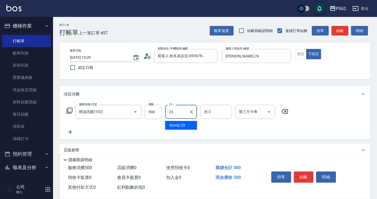
click at [173, 123] on span "Sunny -23" at bounding box center [177, 126] width 16 height 6
type input "Sunny-23"
click at [301, 178] on button "結帳" at bounding box center [304, 177] width 20 height 11
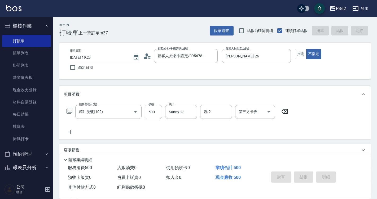
type input "[DATE] 19:30"
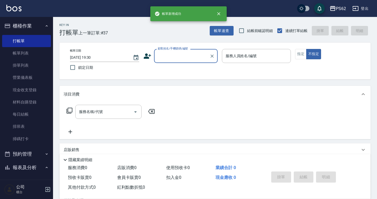
scroll to position [0, 0]
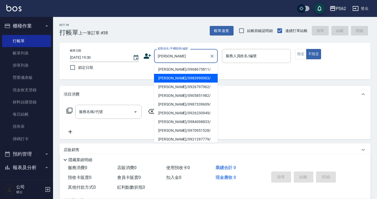
type input "[PERSON_NAME]/0983990903/"
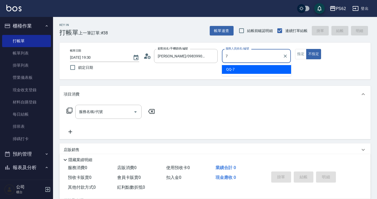
type input "QQ-7"
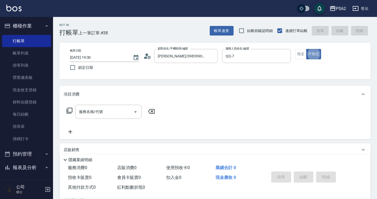
type button "false"
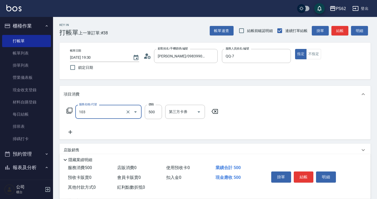
type input "B級洗剪500(103)"
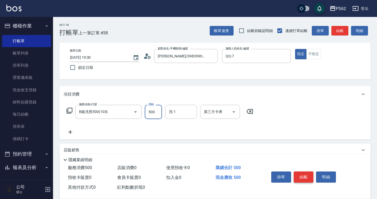
click at [303, 172] on button "結帳" at bounding box center [304, 177] width 20 height 11
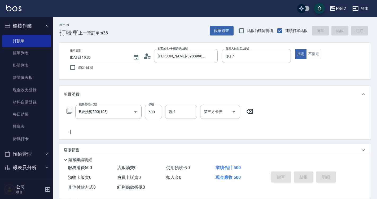
type input "[DATE] 19:52"
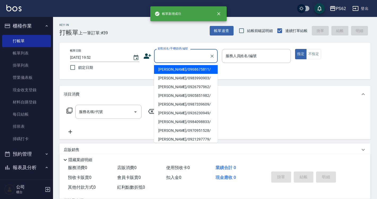
click at [172, 57] on input "顧客姓名/手機號碼/編號" at bounding box center [181, 55] width 51 height 9
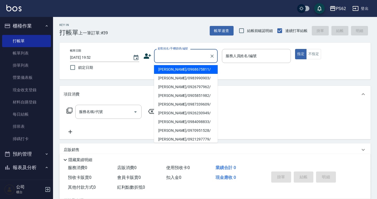
click at [174, 68] on li "[PERSON_NAME]/0968675811/" at bounding box center [186, 69] width 64 height 9
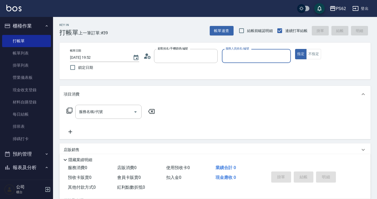
type input "[PERSON_NAME]/0968675811/"
type input "[PERSON_NAME]-2"
click at [211, 56] on icon "Clear" at bounding box center [211, 56] width 5 height 5
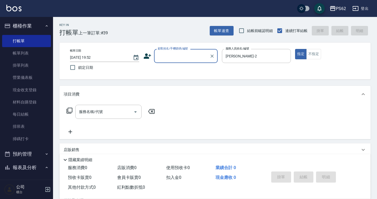
click at [175, 58] on input "顧客姓名/手機號碼/編號" at bounding box center [181, 55] width 51 height 9
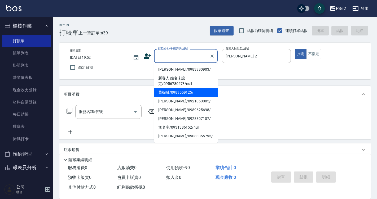
click at [180, 70] on li "[PERSON_NAME]/0983990903/" at bounding box center [186, 69] width 64 height 9
type input "[PERSON_NAME]/0983990903/"
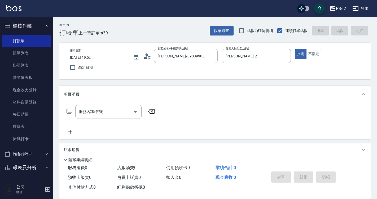
click at [148, 58] on icon at bounding box center [148, 57] width 3 height 3
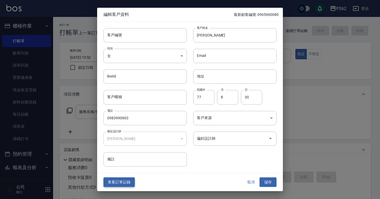
click at [120, 178] on button "查看訂單記錄" at bounding box center [118, 183] width 31 height 10
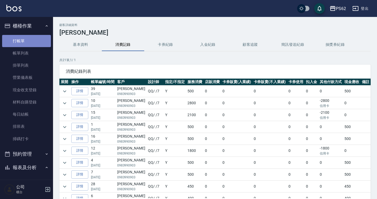
click at [33, 38] on link "打帳單" at bounding box center [26, 41] width 49 height 12
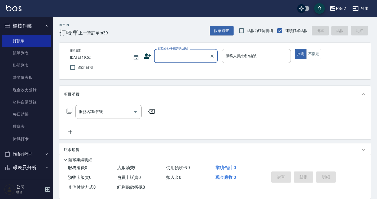
drag, startPoint x: 23, startPoint y: 48, endPoint x: 140, endPoint y: 89, distance: 124.1
click at [23, 48] on link "帳單列表" at bounding box center [26, 53] width 49 height 12
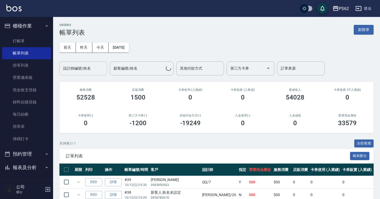
click at [76, 69] on div "設計師編號/姓名 設計師編號/姓名" at bounding box center [83, 69] width 48 height 14
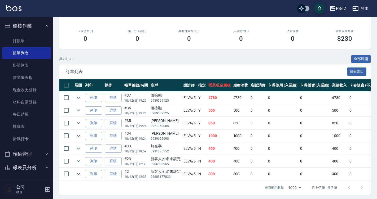
scroll to position [91, 0]
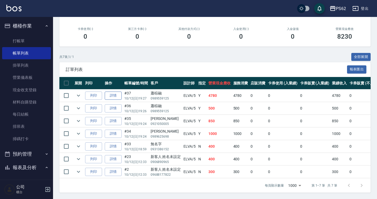
type input "ELVA-5"
click at [115, 92] on link "詳情" at bounding box center [113, 96] width 17 height 8
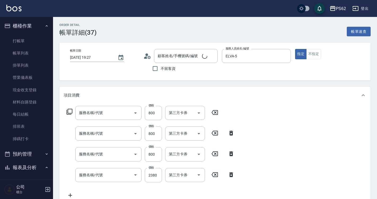
type input "[DATE] 19:27"
type input "ELVA-5"
type input "蕭棕融/0989559125/"
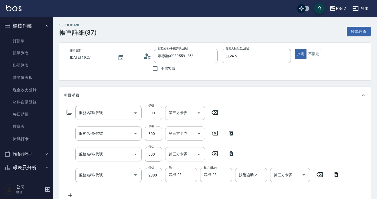
type input "肩帶上漂(407)"
type input "肩帶上(404)"
type input "旗艦染髮(313)"
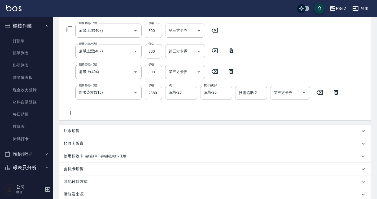
scroll to position [106, 0]
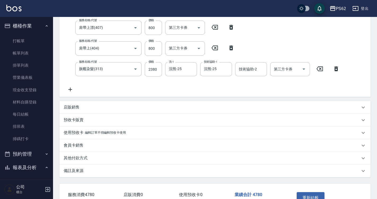
drag, startPoint x: 104, startPoint y: 128, endPoint x: 108, endPoint y: 128, distance: 4.0
click at [105, 128] on div "使用預收卡 編輯訂單不得編輯預收卡使用" at bounding box center [214, 133] width 311 height 13
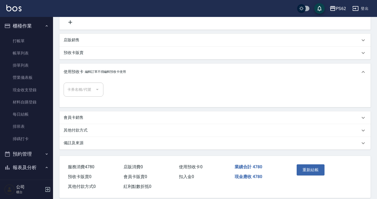
scroll to position [181, 0]
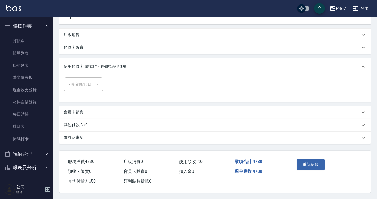
click at [92, 129] on div "其他付款方式" at bounding box center [214, 125] width 311 height 13
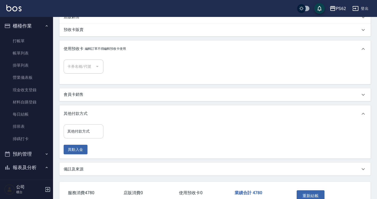
scroll to position [230, 0]
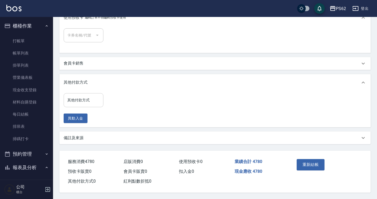
click at [92, 98] on input "其他付款方式" at bounding box center [83, 100] width 35 height 9
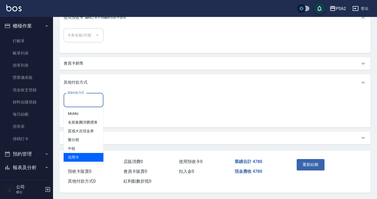
click at [89, 153] on span "信用卡" at bounding box center [84, 157] width 40 height 9
type input "信用卡"
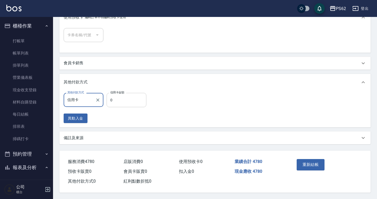
click at [120, 98] on input "0" at bounding box center [127, 100] width 40 height 14
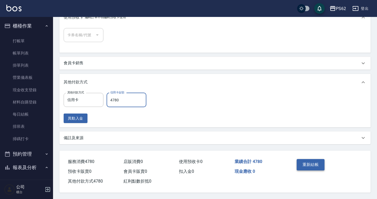
type input "4780"
click at [312, 160] on button "重新結帳" at bounding box center [311, 164] width 28 height 11
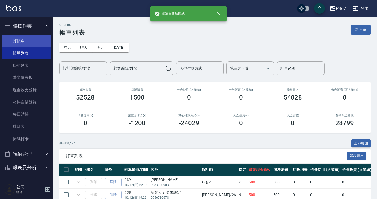
click at [31, 44] on link "打帳單" at bounding box center [26, 41] width 49 height 12
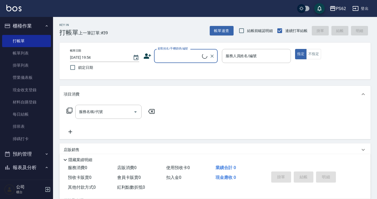
click at [182, 58] on input "顧客姓名/手機號碼/編號" at bounding box center [179, 55] width 46 height 9
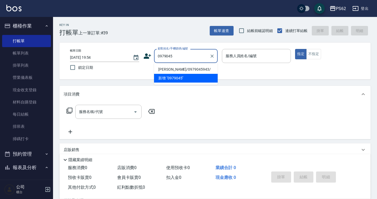
click at [168, 67] on li "[PERSON_NAME]/0979045943/" at bounding box center [186, 69] width 64 height 9
type input "[PERSON_NAME]/0979045943/"
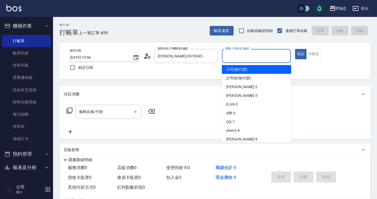
click at [245, 58] on input "服務人員姓名/編號" at bounding box center [256, 55] width 64 height 9
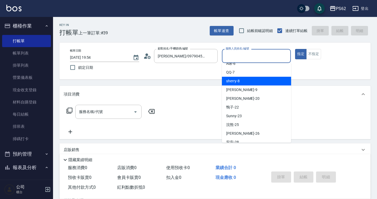
scroll to position [53, 0]
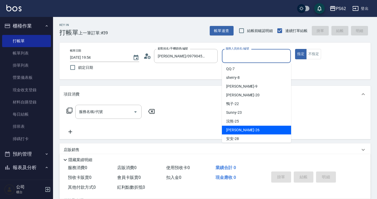
click at [234, 129] on span "[PERSON_NAME] -26" at bounding box center [242, 131] width 33 height 6
type input "[PERSON_NAME]-26"
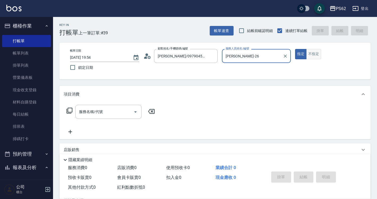
click at [320, 53] on button "不指定" at bounding box center [313, 54] width 15 height 10
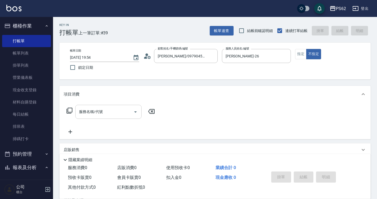
click at [110, 110] on input "服務名稱/代號" at bounding box center [105, 111] width 54 height 9
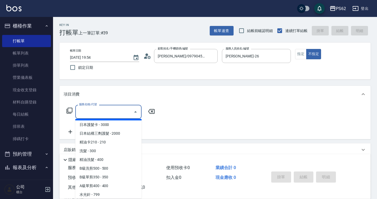
type input "ㄐ"
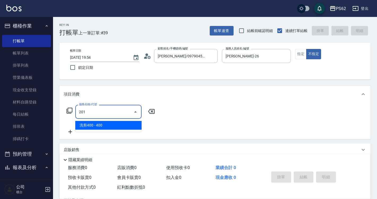
click at [85, 124] on span "洗剪400 - 400" at bounding box center [108, 125] width 66 height 9
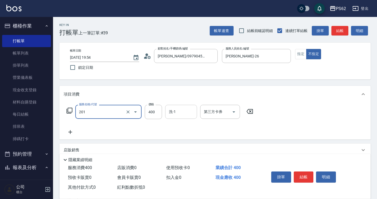
click at [178, 107] on div "洗-1" at bounding box center [181, 112] width 32 height 14
type input "洗剪400(201)"
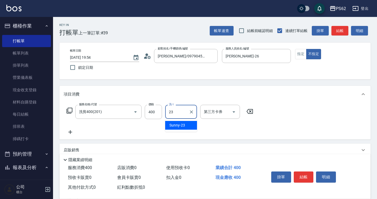
type input "Sunny-23"
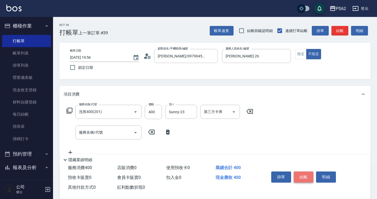
click at [307, 174] on button "結帳" at bounding box center [304, 177] width 20 height 11
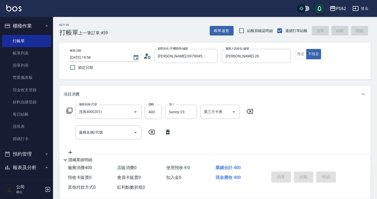
type input "[DATE] 19:55"
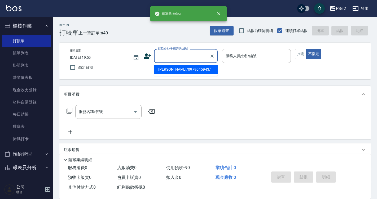
click at [161, 59] on input "顧客姓名/手機號碼/編號" at bounding box center [181, 55] width 51 height 9
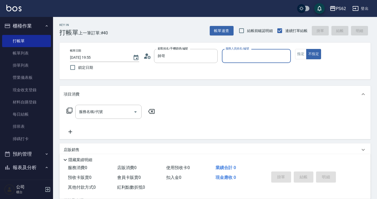
type input "無名字/帥哥/null"
type input "5"
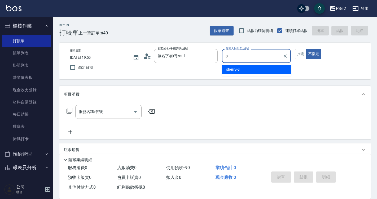
type input "sherry-8"
type button "false"
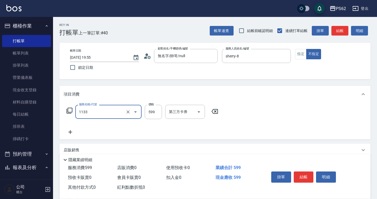
type input "洗剪去角質(1133)"
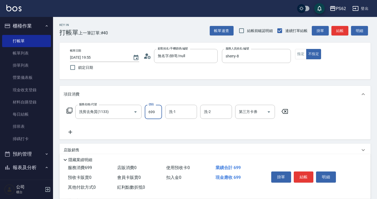
type input "699"
click at [303, 172] on button "結帳" at bounding box center [304, 177] width 20 height 11
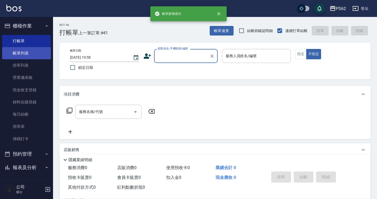
click at [25, 54] on link "帳單列表" at bounding box center [26, 53] width 49 height 12
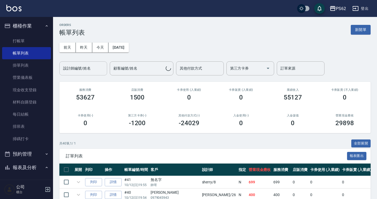
click at [90, 67] on div "設計師編號/姓名 設計師編號/姓名" at bounding box center [83, 69] width 48 height 14
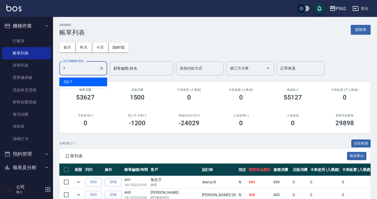
type input "QQ-7"
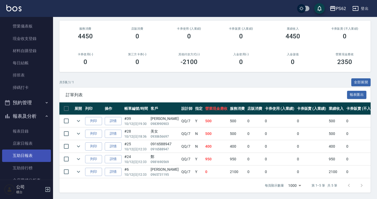
scroll to position [80, 0]
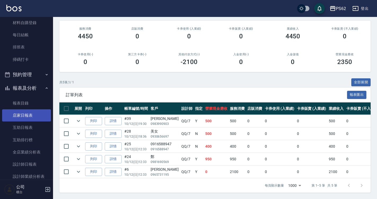
click at [26, 121] on link "店家日報表" at bounding box center [26, 116] width 49 height 12
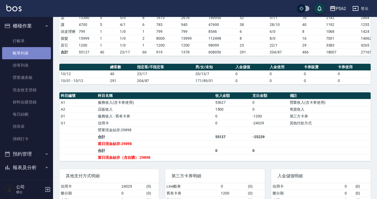
click at [32, 56] on link "帳單列表" at bounding box center [26, 53] width 49 height 12
click at [37, 54] on link "帳單列表" at bounding box center [26, 53] width 49 height 12
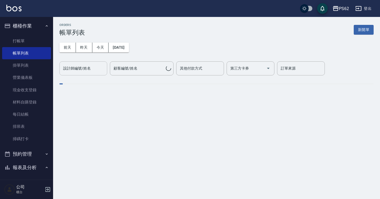
click at [90, 66] on input "設計師編號/姓名" at bounding box center [83, 68] width 43 height 9
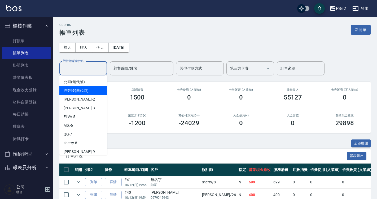
type input "8"
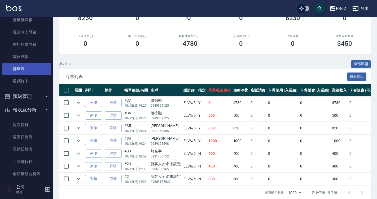
scroll to position [133, 0]
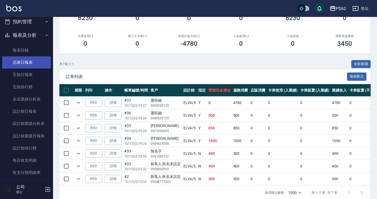
type input "ELVA-5"
click at [24, 68] on link "店家日報表" at bounding box center [26, 62] width 49 height 12
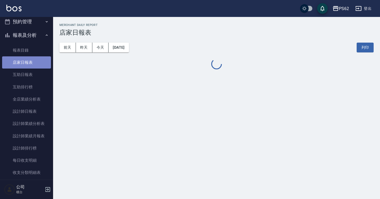
click at [29, 67] on link "店家日報表" at bounding box center [26, 62] width 49 height 12
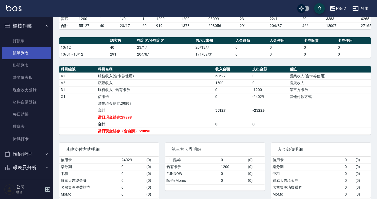
click at [5, 56] on link "帳單列表" at bounding box center [26, 53] width 49 height 12
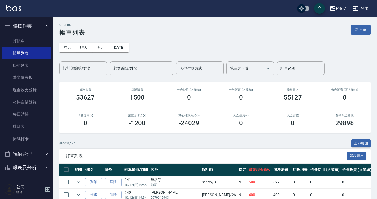
scroll to position [80, 0]
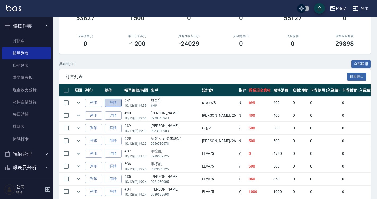
click at [118, 103] on link "詳情" at bounding box center [113, 103] width 17 height 8
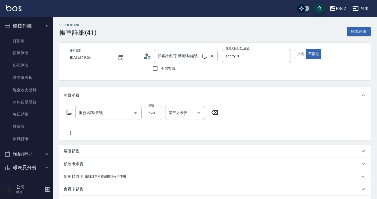
type input "[DATE] 19:55"
type input "sherry-8"
type input "無名字/帥哥/null"
type input "洗剪去角質(1133)"
click at [148, 56] on icon at bounding box center [147, 56] width 8 height 8
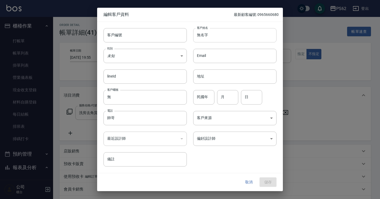
click at [231, 32] on input "無名字" at bounding box center [234, 35] width 83 height 14
type input "無名"
click at [149, 116] on input "帥哥" at bounding box center [144, 118] width 83 height 14
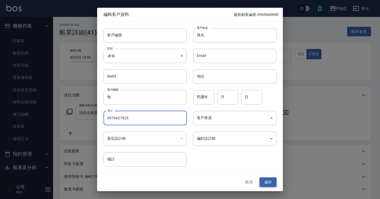
type input "0979627925"
click at [275, 182] on button "儲存" at bounding box center [267, 183] width 17 height 10
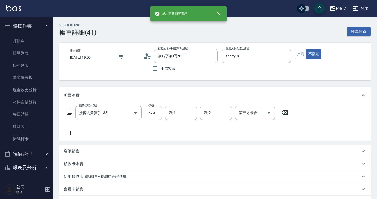
type input "無名/0979627925/"
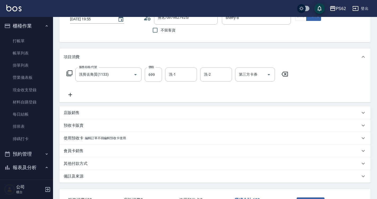
scroll to position [79, 0]
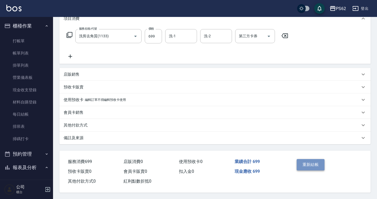
click at [314, 165] on button "重新結帳" at bounding box center [311, 164] width 28 height 11
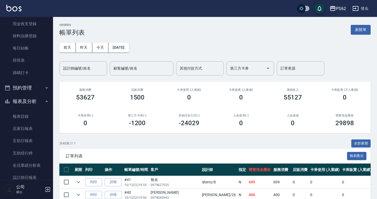
scroll to position [80, 0]
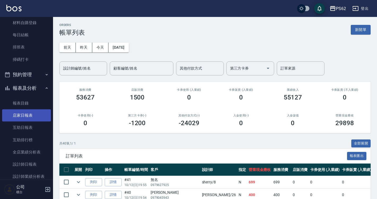
click at [37, 118] on link "店家日報表" at bounding box center [26, 116] width 49 height 12
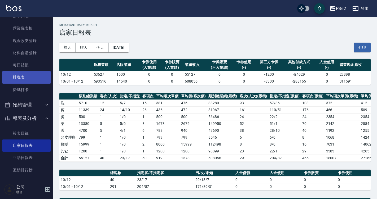
scroll to position [53, 0]
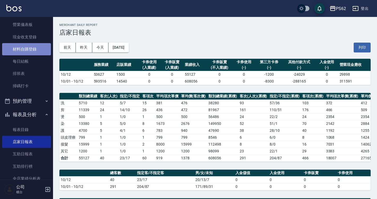
click at [31, 50] on link "材料自購登錄" at bounding box center [26, 49] width 49 height 12
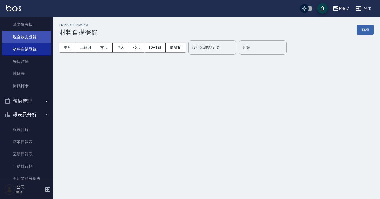
click at [33, 35] on link "現金收支登錄" at bounding box center [26, 37] width 49 height 12
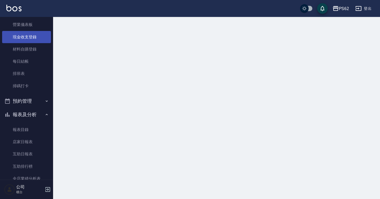
click at [33, 35] on link "現金收支登錄" at bounding box center [26, 37] width 49 height 12
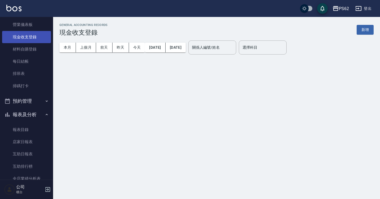
click at [33, 35] on link "現金收支登錄" at bounding box center [26, 37] width 49 height 12
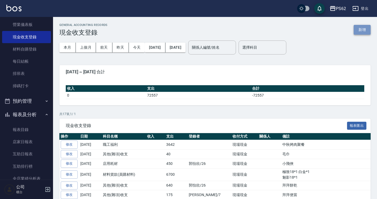
click at [364, 31] on button "新增" at bounding box center [362, 30] width 17 height 10
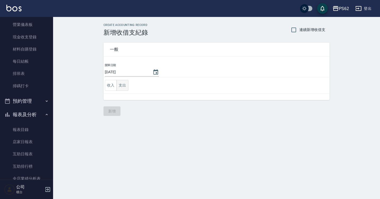
click at [126, 85] on button "支出" at bounding box center [122, 85] width 12 height 11
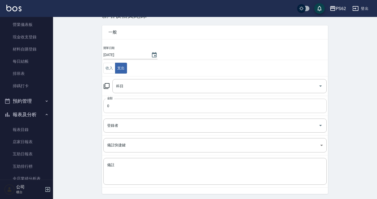
scroll to position [27, 0]
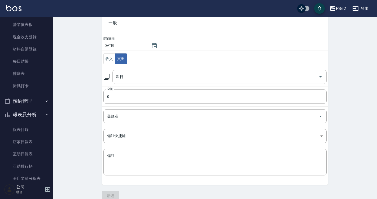
click at [126, 81] on input "科目" at bounding box center [216, 76] width 202 height 9
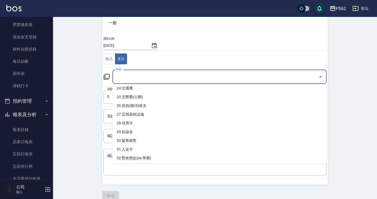
scroll to position [239, 0]
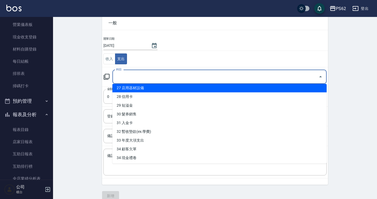
click at [142, 90] on li "27 店用器材設備" at bounding box center [219, 88] width 214 height 9
type input "27 店用器材設備"
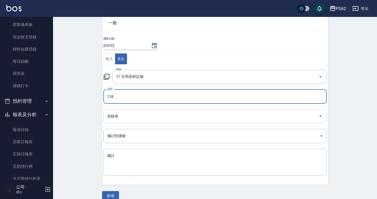
click at [143, 121] on div "登錄者" at bounding box center [214, 117] width 223 height 14
type input "138"
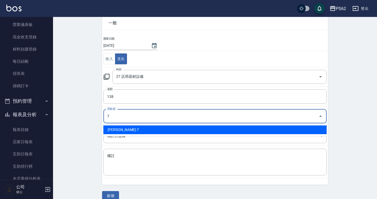
type input "[PERSON_NAME]-7"
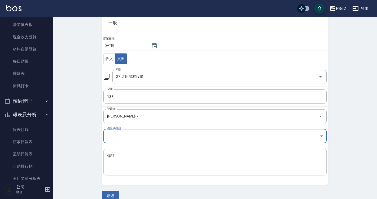
click at [139, 158] on textarea "備註" at bounding box center [215, 163] width 216 height 18
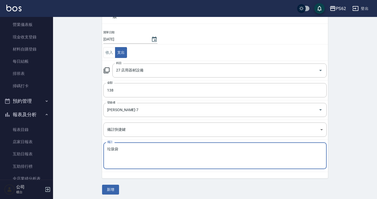
scroll to position [35, 0]
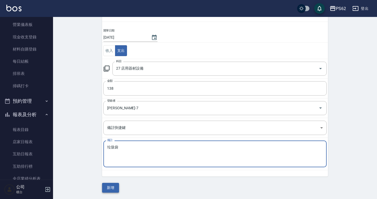
type textarea "垃圾袋"
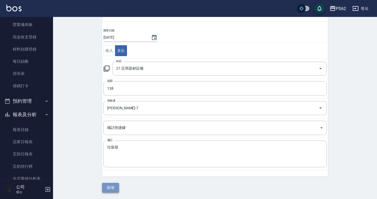
click at [115, 189] on button "新增" at bounding box center [110, 188] width 17 height 10
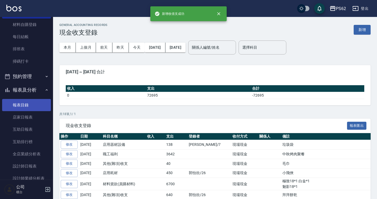
scroll to position [133, 0]
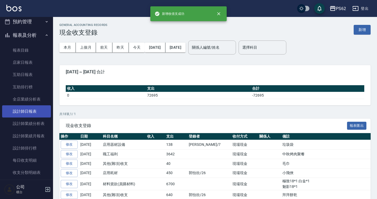
click at [37, 112] on link "設計師日報表" at bounding box center [26, 112] width 49 height 12
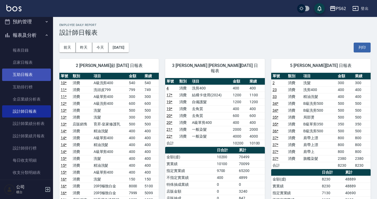
click at [27, 75] on link "互助日報表" at bounding box center [26, 75] width 49 height 12
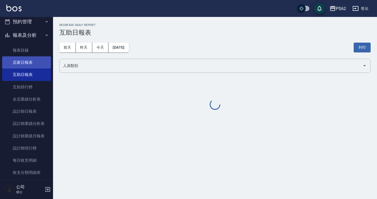
click at [28, 64] on link "店家日報表" at bounding box center [26, 62] width 49 height 12
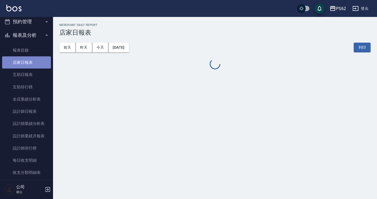
click at [28, 64] on link "店家日報表" at bounding box center [26, 62] width 49 height 12
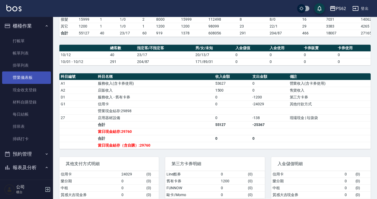
scroll to position [76, 0]
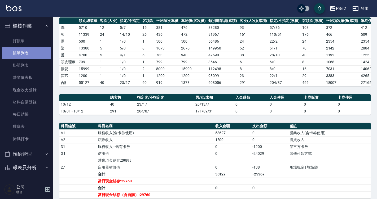
click at [37, 54] on link "帳單列表" at bounding box center [26, 53] width 49 height 12
click at [30, 52] on link "帳單列表" at bounding box center [26, 53] width 49 height 12
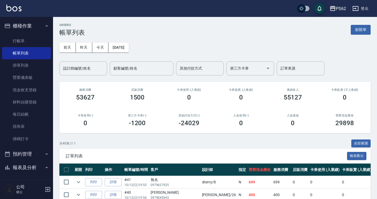
click at [81, 75] on div "設計師編號/姓名" at bounding box center [83, 69] width 48 height 14
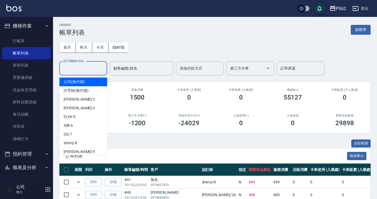
click at [82, 74] on div "設計師編號/姓名" at bounding box center [83, 69] width 48 height 14
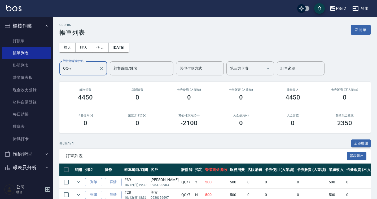
click at [84, 73] on div "QQ-7 設計師編號/姓名" at bounding box center [83, 69] width 48 height 14
click at [84, 72] on input "QQ-7" at bounding box center [79, 68] width 35 height 9
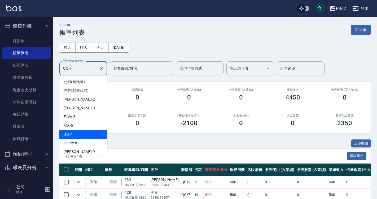
click at [84, 72] on input "QQ-7" at bounding box center [79, 68] width 35 height 9
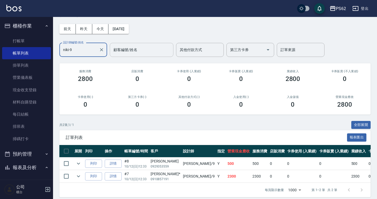
scroll to position [27, 0]
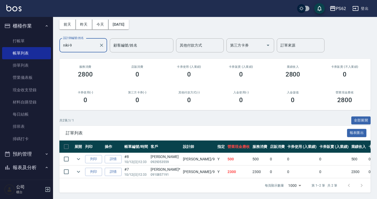
click at [85, 41] on input "niki-9" at bounding box center [79, 45] width 35 height 9
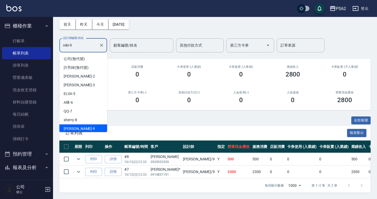
click at [85, 41] on input "niki-9" at bounding box center [79, 45] width 35 height 9
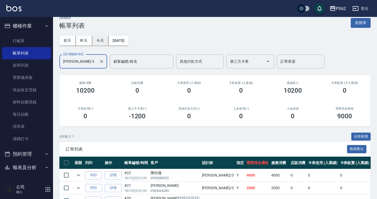
scroll to position [0, 0]
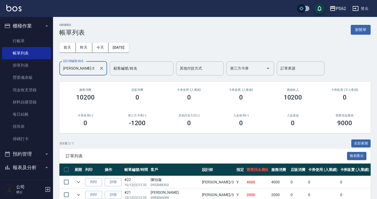
click at [83, 67] on input "[PERSON_NAME]-3" at bounding box center [79, 68] width 35 height 9
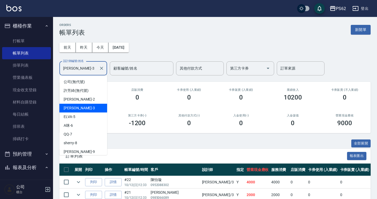
click at [83, 67] on input "[PERSON_NAME]-3" at bounding box center [79, 68] width 35 height 9
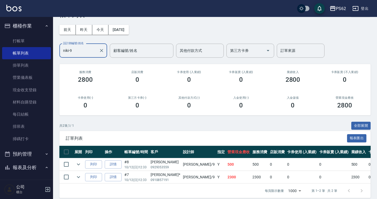
scroll to position [27, 0]
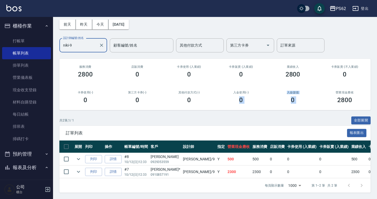
drag, startPoint x: 264, startPoint y: 89, endPoint x: 328, endPoint y: 83, distance: 63.4
click at [333, 86] on div "服務消費 2800 店販消費 0 卡券使用 (入業績) 0 卡券販賣 (入業績) 0 業績收入 2800 卡券販賣 (不入業績) 0 卡券使用(-) 0 第三…" at bounding box center [214, 84] width 311 height 51
click at [327, 85] on div "營業現金應收 2800" at bounding box center [345, 98] width 52 height 26
click at [306, 76] on div "業績收入 2800" at bounding box center [293, 72] width 52 height 26
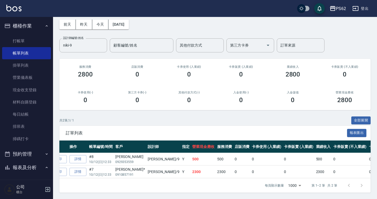
scroll to position [0, 37]
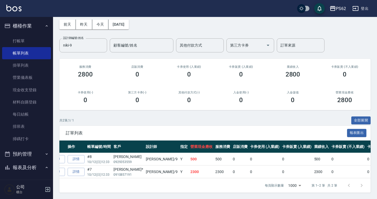
click at [161, 131] on span "訂單列表" at bounding box center [206, 133] width 281 height 5
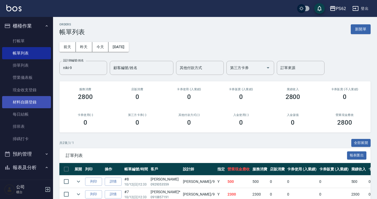
scroll to position [0, 0]
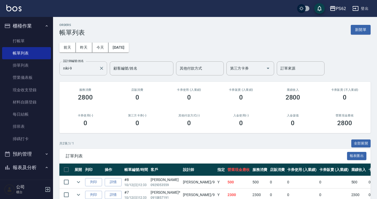
drag, startPoint x: 77, startPoint y: 75, endPoint x: 77, endPoint y: 72, distance: 3.2
click at [77, 72] on div "niki-9 設計師編號/姓名" at bounding box center [83, 69] width 48 height 14
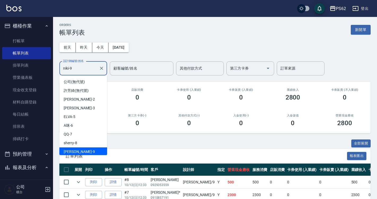
scroll to position [1, 0]
click at [77, 71] on input "niki-9" at bounding box center [79, 68] width 35 height 9
click at [78, 71] on input "niki-9" at bounding box center [79, 68] width 35 height 9
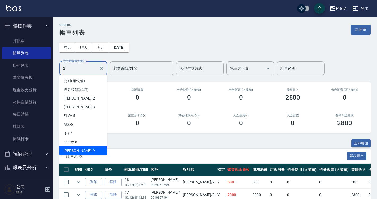
scroll to position [0, 0]
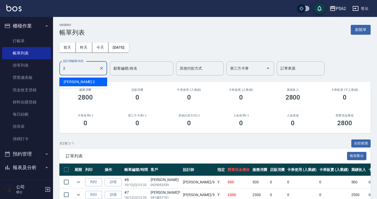
type input "[PERSON_NAME]-2"
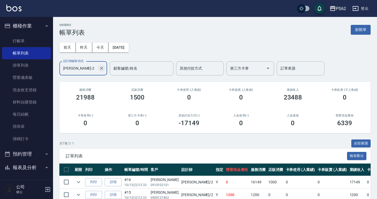
click at [101, 68] on icon "Clear" at bounding box center [101, 68] width 5 height 5
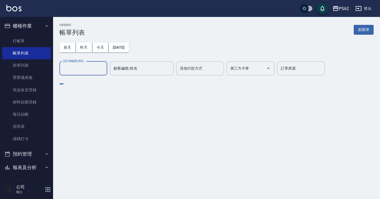
click at [101, 68] on input "設計師編號/姓名" at bounding box center [83, 68] width 43 height 9
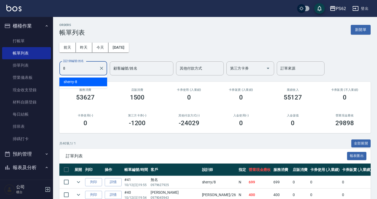
type input "sherry-8"
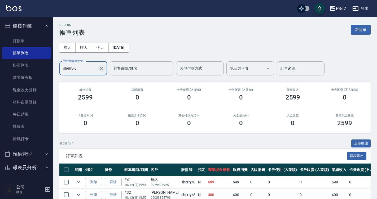
click at [98, 67] on button "Clear" at bounding box center [101, 68] width 7 height 7
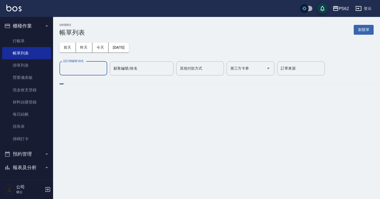
click at [98, 67] on input "設計師編號/姓名" at bounding box center [83, 68] width 43 height 9
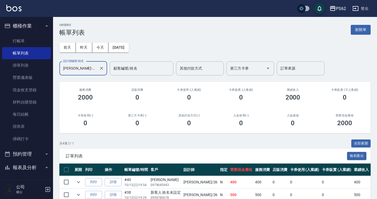
click at [85, 72] on input "[PERSON_NAME]-26" at bounding box center [79, 68] width 35 height 9
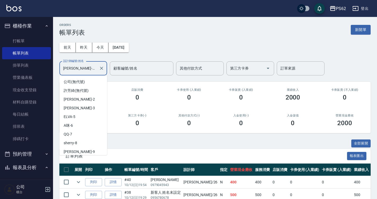
scroll to position [45, 0]
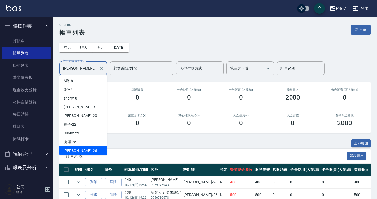
click at [85, 71] on input "[PERSON_NAME]-26" at bounding box center [79, 68] width 35 height 9
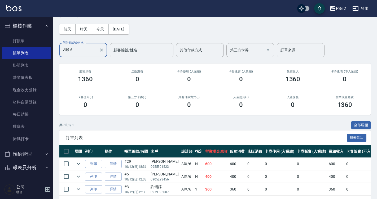
scroll to position [40, 0]
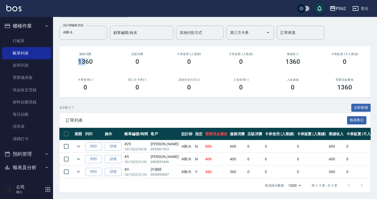
drag, startPoint x: 78, startPoint y: 54, endPoint x: 86, endPoint y: 56, distance: 8.1
click at [86, 58] on h3 "1360" at bounding box center [85, 61] width 15 height 7
click at [28, 52] on link "帳單列表" at bounding box center [26, 53] width 49 height 12
click at [92, 28] on input "A咪-6" at bounding box center [79, 32] width 35 height 9
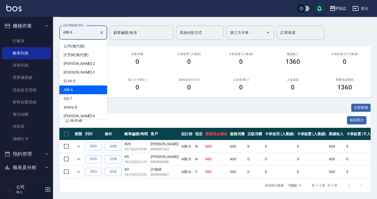
click at [92, 28] on input "A咪-6" at bounding box center [79, 32] width 35 height 9
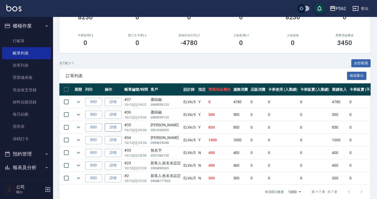
scroll to position [91, 0]
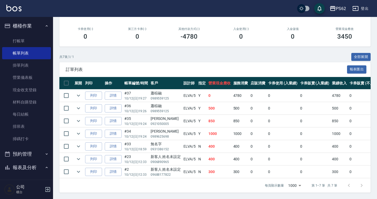
type input "ELVA-5"
drag, startPoint x: 234, startPoint y: 93, endPoint x: 247, endPoint y: 92, distance: 12.8
click at [247, 92] on td "4780" at bounding box center [241, 96] width 18 height 12
drag, startPoint x: 239, startPoint y: 91, endPoint x: 235, endPoint y: 90, distance: 4.0
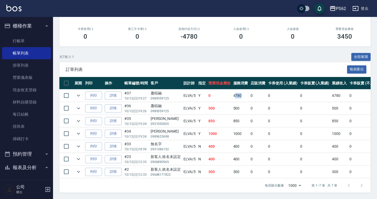
click at [235, 90] on td "4780" at bounding box center [241, 96] width 18 height 12
click at [232, 90] on td "4780" at bounding box center [241, 96] width 18 height 12
drag, startPoint x: 235, startPoint y: 89, endPoint x: 246, endPoint y: 90, distance: 10.2
click at [246, 90] on td "4780" at bounding box center [241, 96] width 18 height 12
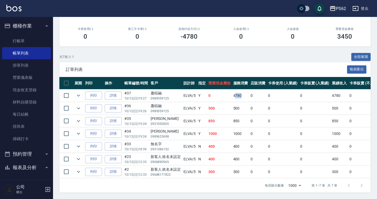
click at [244, 91] on td "4780" at bounding box center [241, 96] width 18 height 12
drag, startPoint x: 229, startPoint y: 132, endPoint x: 246, endPoint y: 131, distance: 17.8
click at [246, 131] on tr "列印 詳情 #34 10/12 (日) 19:24 珮如 0989625698 ELVA /5 Y 1000 1000 0 0 0 1000 0 0 0 0 0" at bounding box center [284, 134] width 450 height 12
click at [246, 131] on td "1000" at bounding box center [241, 134] width 18 height 12
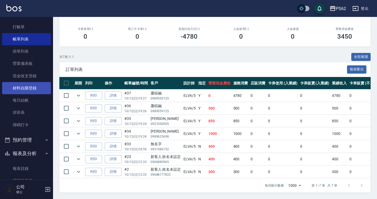
scroll to position [27, 0]
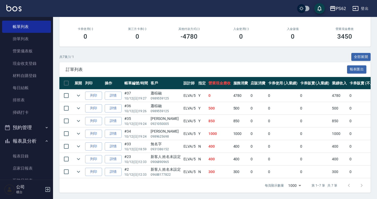
click at [205, 103] on td "Y" at bounding box center [202, 108] width 10 height 12
drag, startPoint x: 205, startPoint y: 103, endPoint x: 212, endPoint y: 105, distance: 7.4
click at [212, 105] on tr "列印 詳情 #36 10/12 (日) 19:26 蕭棕融 0989559125 ELVA /5 Y 500 500 0 0 0 500 0 0 0 0 0" at bounding box center [284, 108] width 450 height 12
click at [212, 105] on td "500" at bounding box center [219, 108] width 25 height 12
click at [113, 105] on link "詳情" at bounding box center [113, 108] width 17 height 8
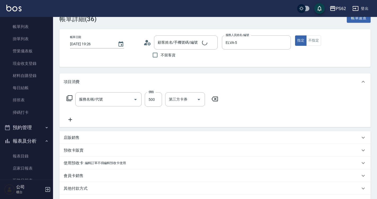
type input "[DATE] 19:26"
type input "ELVA-5"
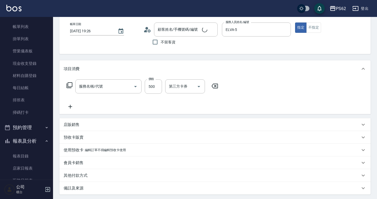
type input "蕭棕融/0989559125/"
type input "B級洗剪500(103)"
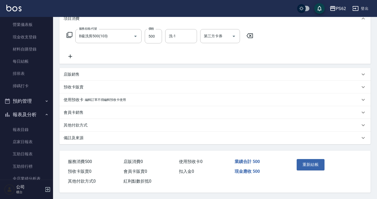
scroll to position [79, 0]
click at [74, 97] on p "使用預收卡" at bounding box center [74, 100] width 20 height 6
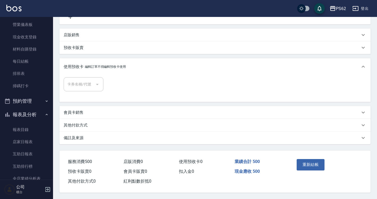
scroll to position [119, 0]
click at [81, 124] on p "其他付款方式" at bounding box center [76, 126] width 24 height 6
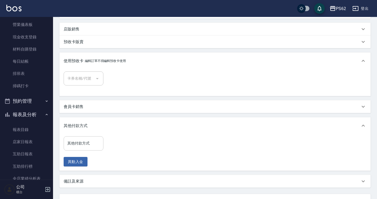
scroll to position [168, 0]
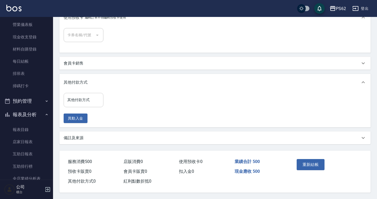
click at [80, 98] on input "其他付款方式" at bounding box center [83, 99] width 35 height 9
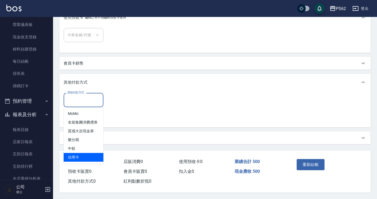
click at [84, 154] on span "信用卡" at bounding box center [84, 157] width 40 height 9
type input "信用卡"
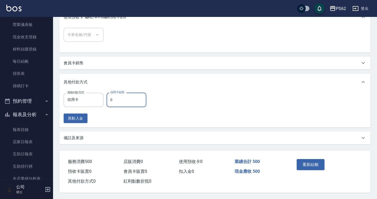
click at [127, 94] on input "0" at bounding box center [127, 100] width 40 height 14
type input "500"
click at [321, 157] on div "重新結帳" at bounding box center [311, 168] width 32 height 23
click at [314, 163] on button "重新結帳" at bounding box center [311, 164] width 28 height 11
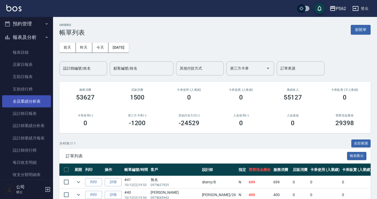
scroll to position [133, 0]
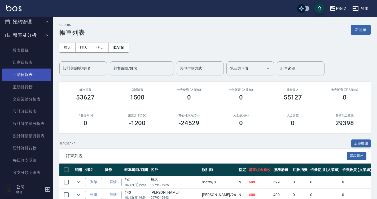
click at [33, 77] on link "互助日報表" at bounding box center [26, 75] width 49 height 12
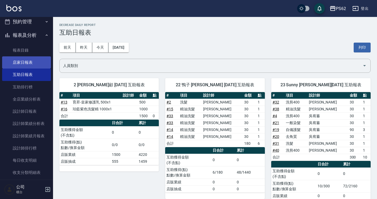
click at [31, 62] on link "店家日報表" at bounding box center [26, 62] width 49 height 12
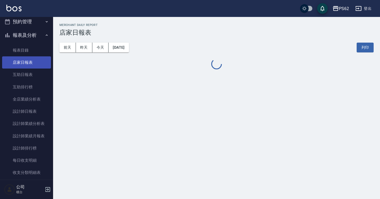
click at [31, 62] on link "店家日報表" at bounding box center [26, 62] width 49 height 12
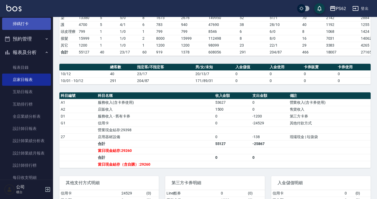
scroll to position [106, 0]
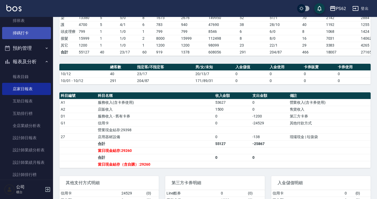
drag, startPoint x: 18, startPoint y: 22, endPoint x: 18, endPoint y: 32, distance: 9.5
click at [18, 22] on link "排班表" at bounding box center [26, 21] width 49 height 12
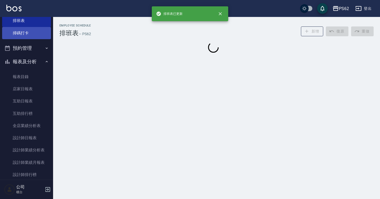
click at [18, 32] on link "掃碼打卡" at bounding box center [26, 33] width 49 height 12
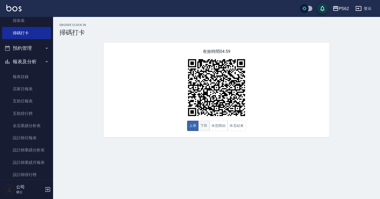
click at [200, 122] on button "下班" at bounding box center [203, 126] width 11 height 10
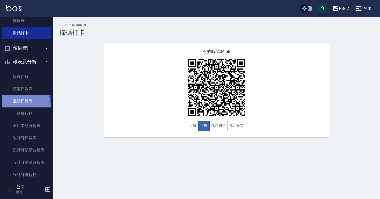
click at [17, 106] on link "互助日報表" at bounding box center [26, 101] width 49 height 12
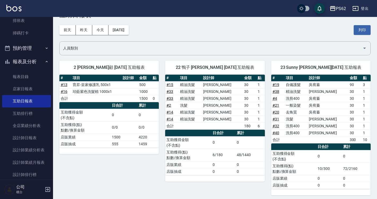
scroll to position [27, 0]
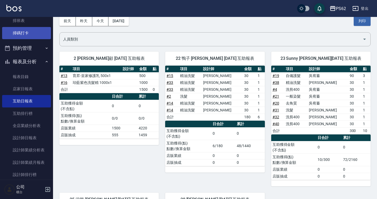
click at [24, 30] on link "掃碼打卡" at bounding box center [26, 33] width 49 height 12
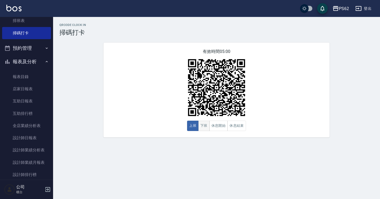
click at [200, 129] on button "下班" at bounding box center [203, 126] width 11 height 10
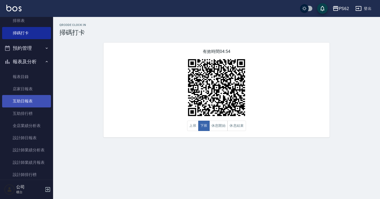
click at [28, 99] on link "互助日報表" at bounding box center [26, 101] width 49 height 12
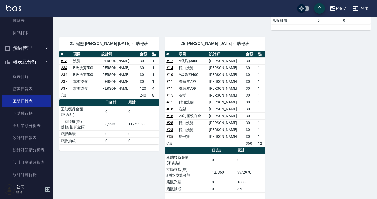
scroll to position [189, 0]
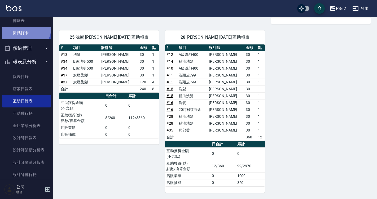
click at [23, 28] on link "掃碼打卡" at bounding box center [26, 33] width 49 height 12
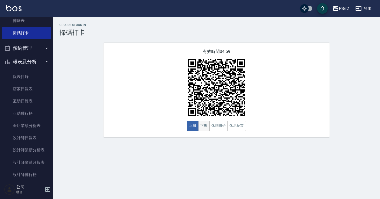
click at [203, 128] on button "下班" at bounding box center [203, 126] width 11 height 10
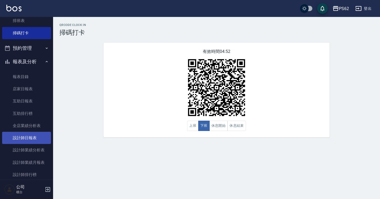
click at [30, 139] on link "設計師日報表" at bounding box center [26, 138] width 49 height 12
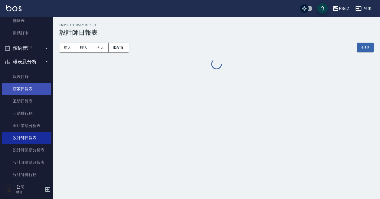
click at [30, 88] on link "店家日報表" at bounding box center [26, 89] width 49 height 12
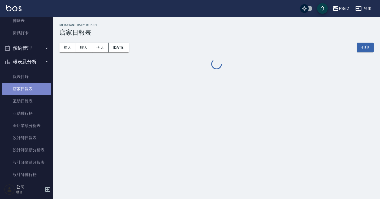
click at [30, 88] on link "店家日報表" at bounding box center [26, 89] width 49 height 12
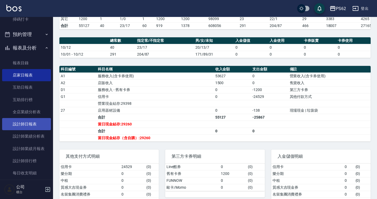
scroll to position [133, 0]
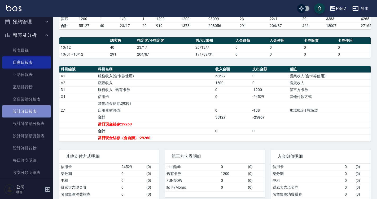
click at [29, 111] on link "設計師日報表" at bounding box center [26, 112] width 49 height 12
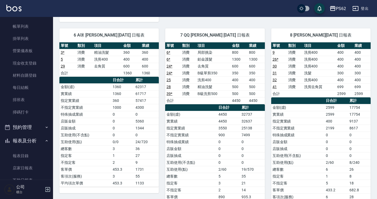
scroll to position [27, 0]
click at [31, 113] on link "掃碼打卡" at bounding box center [26, 113] width 49 height 12
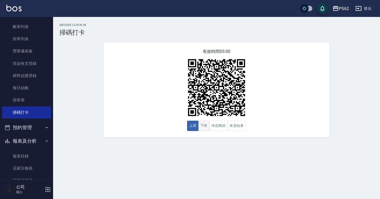
click at [205, 128] on button "下班" at bounding box center [203, 126] width 11 height 10
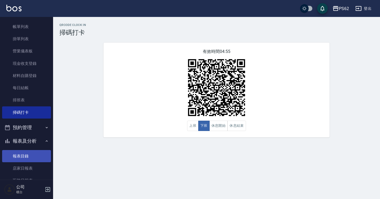
click at [19, 159] on link "報表目錄" at bounding box center [26, 156] width 49 height 12
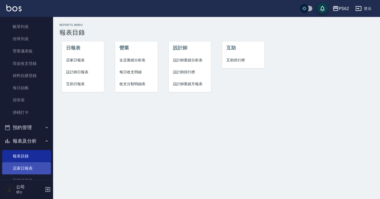
click at [25, 168] on link "店家日報表" at bounding box center [26, 169] width 49 height 12
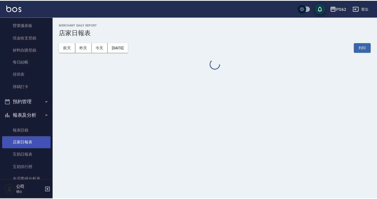
scroll to position [80, 0]
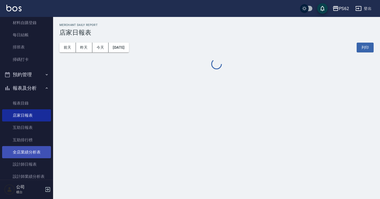
click at [30, 151] on link "全店業績分析表" at bounding box center [26, 152] width 49 height 12
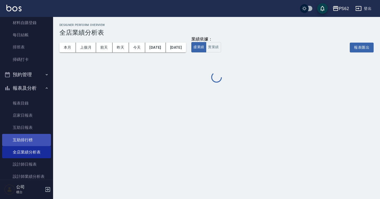
click at [36, 139] on link "互助排行榜" at bounding box center [26, 140] width 49 height 12
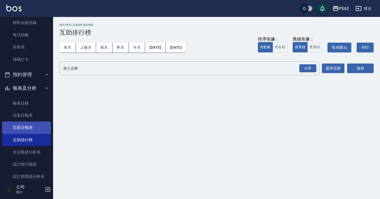
click at [22, 128] on link "互助日報表" at bounding box center [26, 128] width 49 height 12
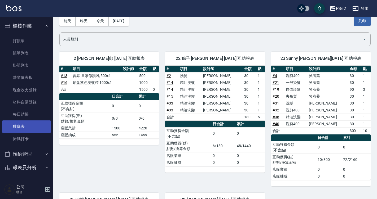
click at [18, 130] on link "排班表" at bounding box center [26, 127] width 49 height 12
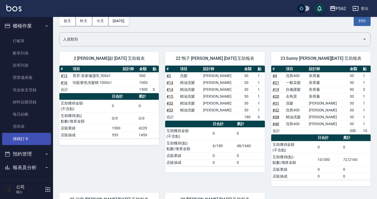
click at [18, 137] on link "掃碼打卡" at bounding box center [26, 139] width 49 height 12
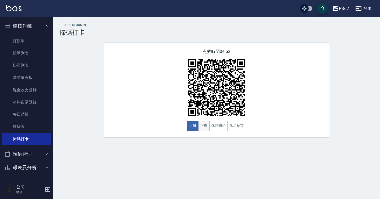
click at [204, 127] on button "下班" at bounding box center [203, 126] width 11 height 10
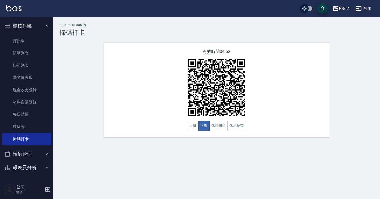
drag, startPoint x: 125, startPoint y: 93, endPoint x: 155, endPoint y: 48, distance: 53.7
click at [125, 91] on div "有效時間 04:52 上班 下班 休息開始 休息結束" at bounding box center [216, 90] width 226 height 95
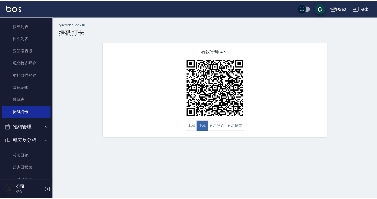
scroll to position [106, 0]
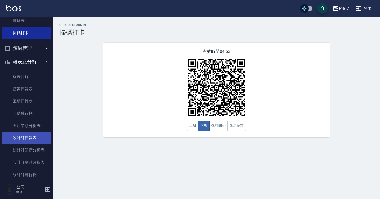
click at [27, 139] on link "設計師日報表" at bounding box center [26, 138] width 49 height 12
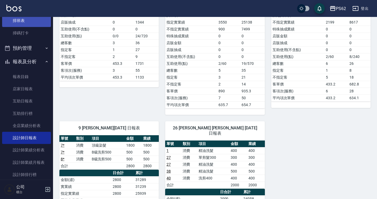
scroll to position [80, 0]
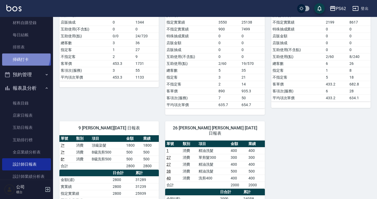
drag, startPoint x: 33, startPoint y: 45, endPoint x: 22, endPoint y: 56, distance: 15.4
click at [22, 56] on link "掃碼打卡" at bounding box center [26, 60] width 49 height 12
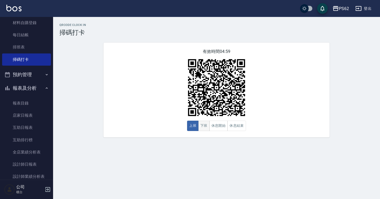
click at [202, 127] on button "下班" at bounding box center [203, 126] width 11 height 10
